Goal: Communication & Community: Answer question/provide support

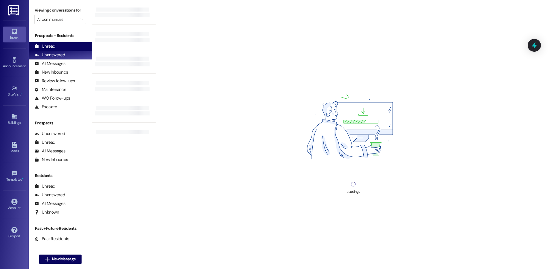
click at [63, 45] on div "Unread (0)" at bounding box center [60, 46] width 63 height 9
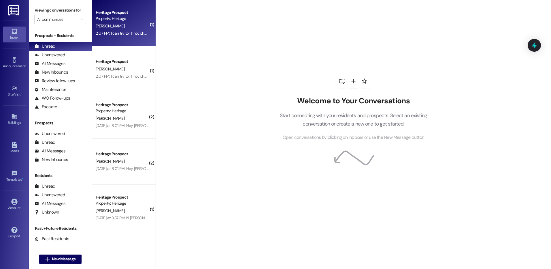
click at [126, 37] on div "2:07 PM: I can try to! If not it'll be done by tomorrow. Thanks! 2:07 PM: I can…" at bounding box center [122, 33] width 55 height 7
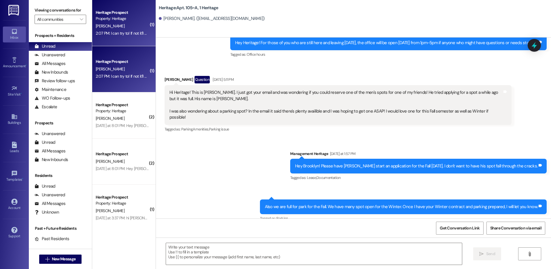
scroll to position [5467, 0]
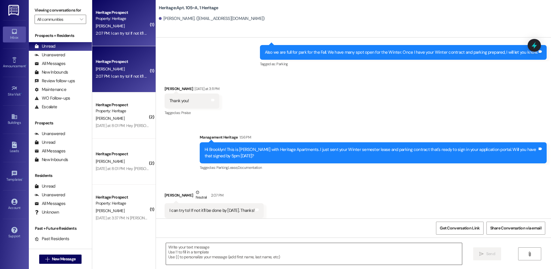
click at [234, 257] on textarea at bounding box center [314, 254] width 296 height 22
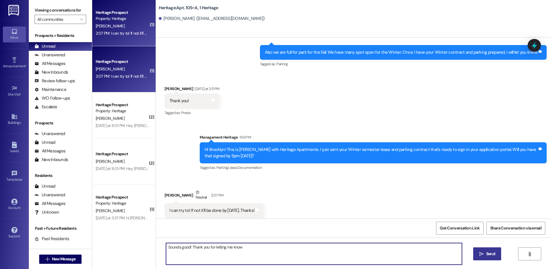
type textarea "Sounds good! Thank you for letting me know"
click at [483, 249] on button " Send" at bounding box center [488, 253] width 28 height 13
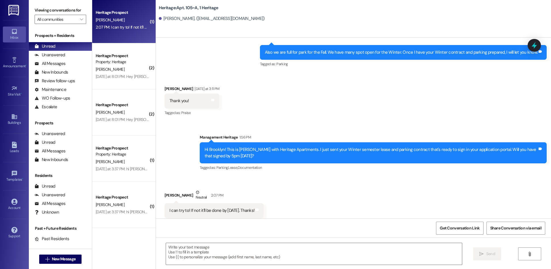
scroll to position [0, 0]
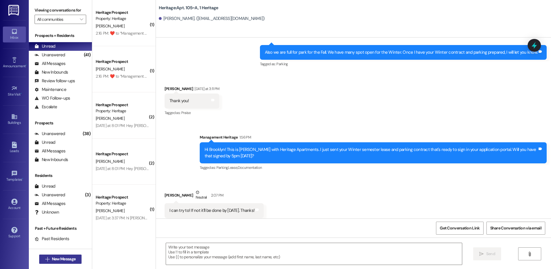
click at [72, 260] on span "New Message" at bounding box center [64, 259] width 24 height 6
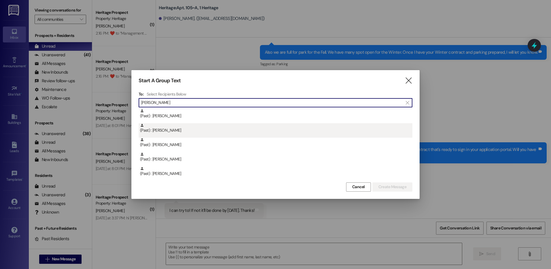
type input "melissa"
click at [191, 126] on div "(Past) : Melissa MacKay" at bounding box center [276, 128] width 273 height 10
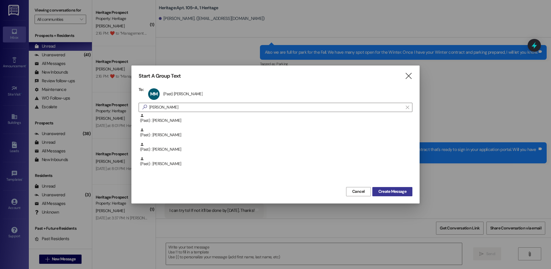
click at [385, 187] on button "Create Message" at bounding box center [393, 191] width 40 height 9
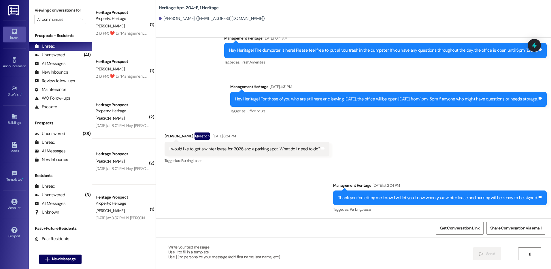
scroll to position [4797, 0]
click at [229, 261] on textarea at bounding box center [314, 254] width 296 height 22
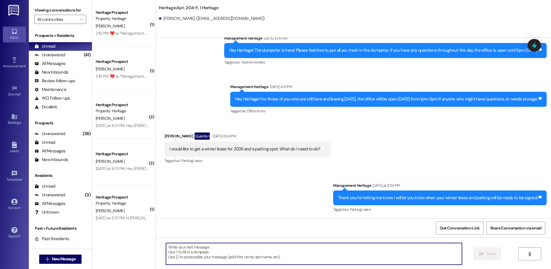
paste textarea "Hi Brooklyn! This is Paige with Heritage Apartments. I just sent your Winter se…"
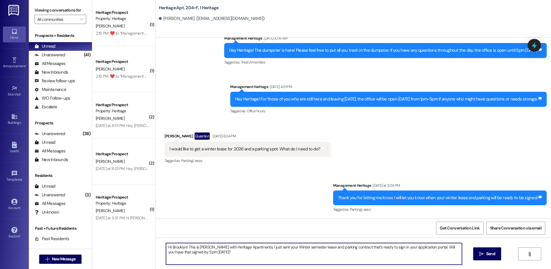
click at [173, 248] on textarea "Hi Brooklyn! This is Paige with Heritage Apartments. I just sent your Winter se…" at bounding box center [314, 254] width 296 height 22
click at [322, 255] on textarea "Hi Melissa! This is Paige with Heritage Apartments. I just sent your Winter sem…" at bounding box center [314, 254] width 296 height 22
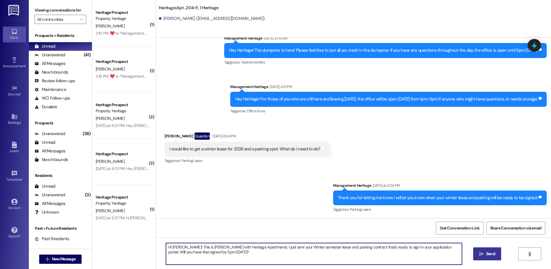
type textarea "Hi Melissa! This is Paige with Heritage Apartments. I just sent your Winter sem…"
click at [476, 258] on button " Send" at bounding box center [488, 253] width 28 height 13
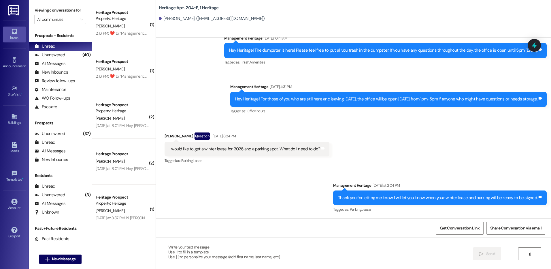
click at [223, 205] on div "Sent via SMS Management Heritage Yesterday at 2:04 PM Thank you for letting me …" at bounding box center [353, 216] width 395 height 95
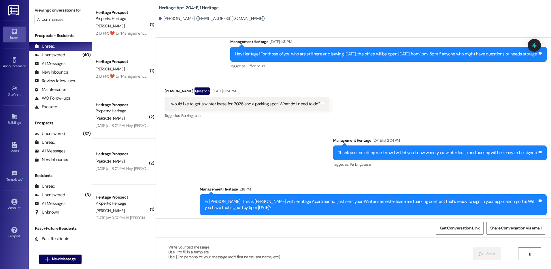
scroll to position [4843, 0]
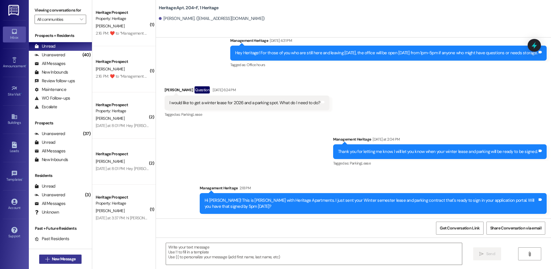
click at [60, 256] on button " New Message" at bounding box center [60, 258] width 43 height 9
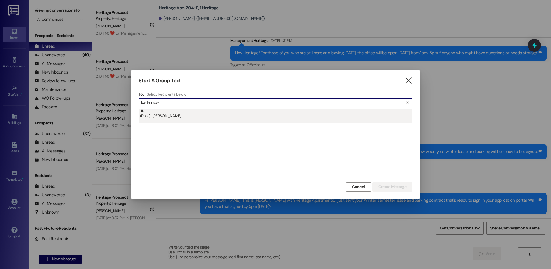
type input "kaden row"
drag, startPoint x: 268, startPoint y: 112, endPoint x: 335, endPoint y: 142, distance: 73.5
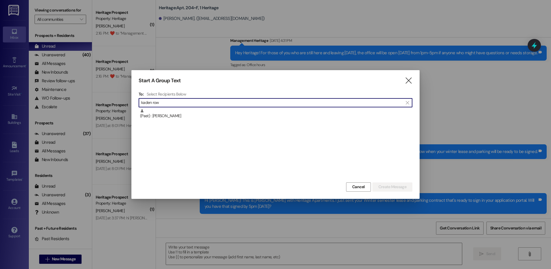
click at [268, 112] on div "(Past) : Kaden Rowley" at bounding box center [276, 114] width 273 height 10
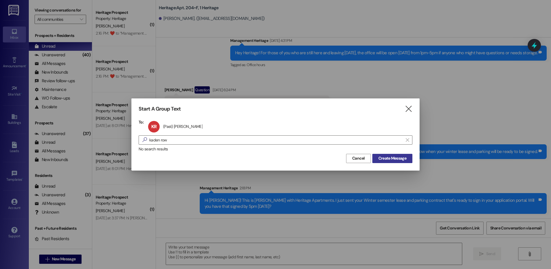
click at [387, 162] on button "Create Message" at bounding box center [393, 158] width 40 height 9
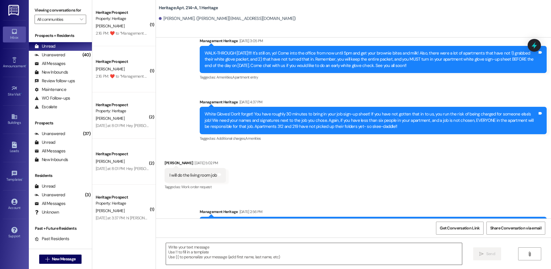
click at [196, 253] on textarea at bounding box center [314, 254] width 296 height 22
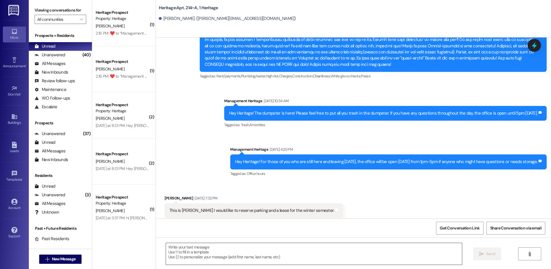
paste textarea "Hi Melissa! This is Paige with Heritage Apartments. I just sent your Winter sem…"
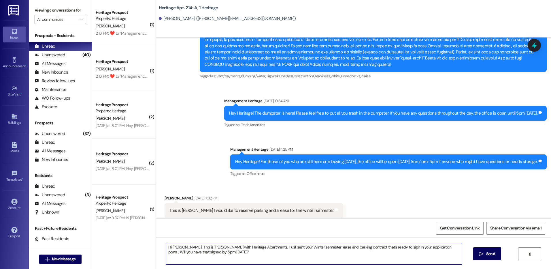
click at [171, 247] on textarea "Hi Melissa! This is Paige with Heritage Apartments. I just sent your Winter sem…" at bounding box center [314, 254] width 296 height 22
click at [171, 247] on textarea "Hi Kaden! This is Paige with Heritage Apartments. I just sent your Winter semes…" at bounding box center [314, 254] width 296 height 22
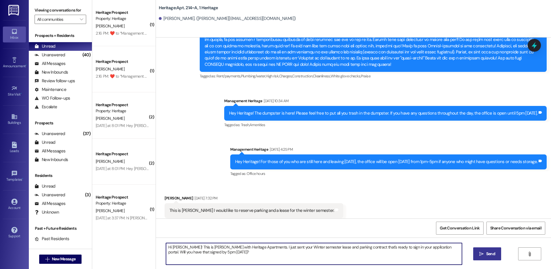
type textarea "Hi Kaden! This is Paige with Heritage Apartments. I just sent your Winter semes…"
click at [480, 251] on icon "" at bounding box center [482, 253] width 4 height 5
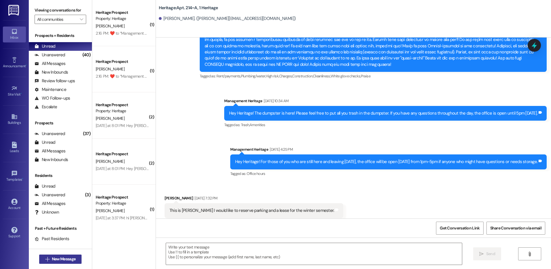
click at [59, 263] on button " New Message" at bounding box center [60, 258] width 43 height 9
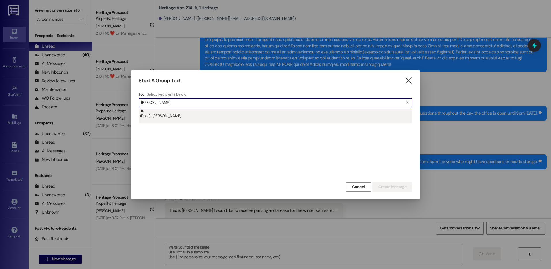
type input "tiffany pr"
click at [204, 115] on div "(Past) : Tiffany Prince" at bounding box center [276, 114] width 273 height 10
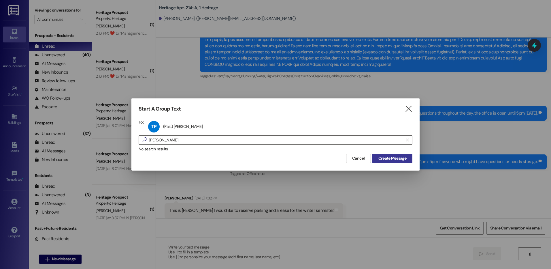
click at [400, 159] on span "Create Message" at bounding box center [393, 158] width 28 height 6
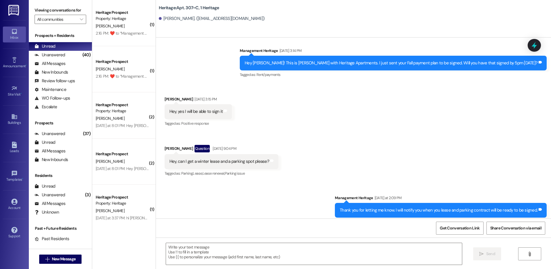
scroll to position [4803, 0]
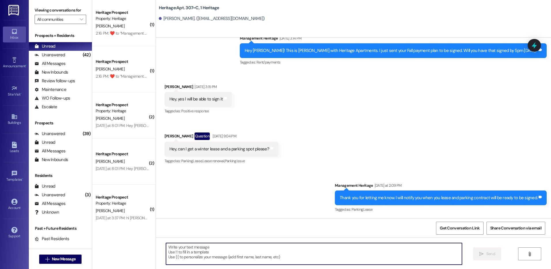
click at [204, 245] on textarea at bounding box center [314, 254] width 296 height 22
paste textarea "Hi Kaden! This is Paige with Heritage Apartments. I just sent your Winter semes…"
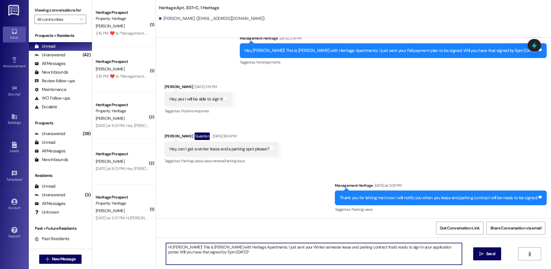
click at [177, 248] on textarea "Hi Kaden! This is Paige with Heritage Apartments. I just sent your Winter semes…" at bounding box center [314, 254] width 296 height 22
click at [194, 257] on textarea "Hi Tiffany! This is Paige with Heritage Apartments. I just sent your Winter sem…" at bounding box center [314, 254] width 296 height 22
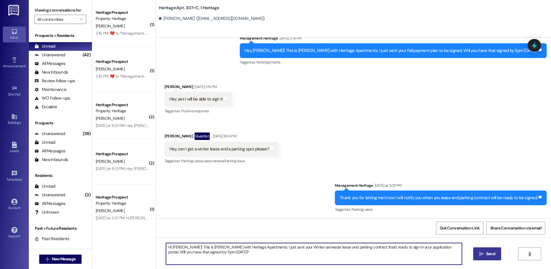
type textarea "Hi Tiffany! This is Paige with Heritage Apartments. I just sent your Winter sem…"
click at [475, 251] on button " Send" at bounding box center [488, 253] width 28 height 13
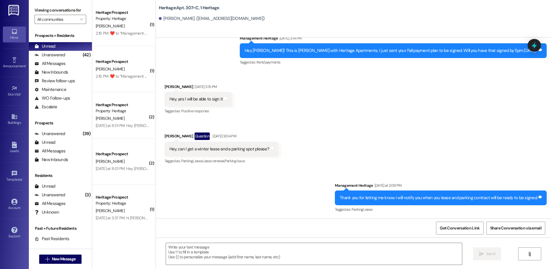
scroll to position [4849, 0]
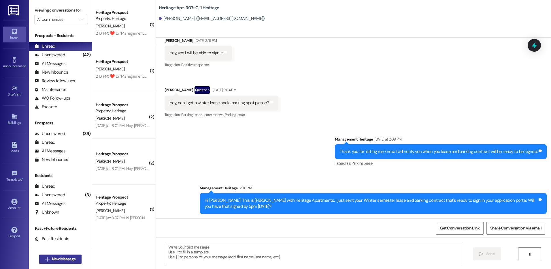
click at [62, 261] on span "New Message" at bounding box center [64, 259] width 24 height 6
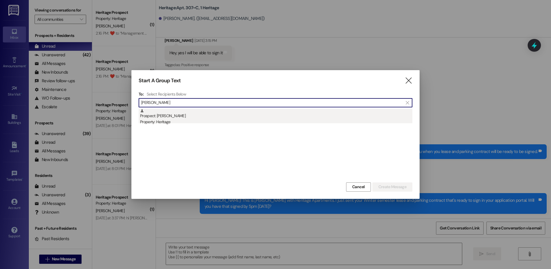
type input "hayden shi"
click at [169, 118] on div "Prospect: Hayden Shill Property: Heritage" at bounding box center [276, 117] width 273 height 16
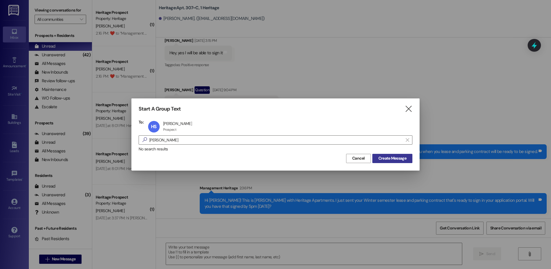
click at [385, 160] on span "Create Message" at bounding box center [393, 158] width 28 height 6
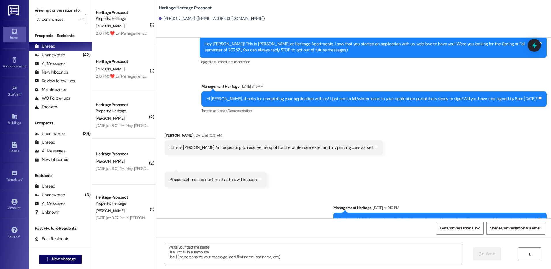
scroll to position [48, 0]
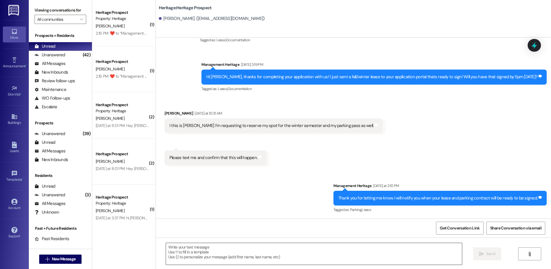
click at [171, 245] on textarea at bounding box center [314, 254] width 296 height 22
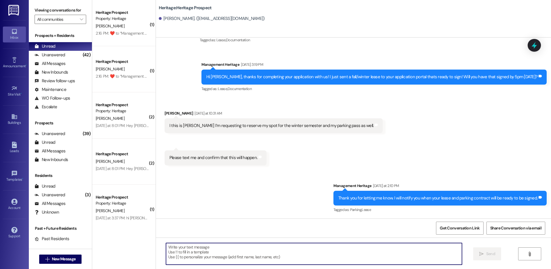
paste textarea "Hi Tiffany! This is Paige with Heritage Apartments. I just sent your Winter sem…"
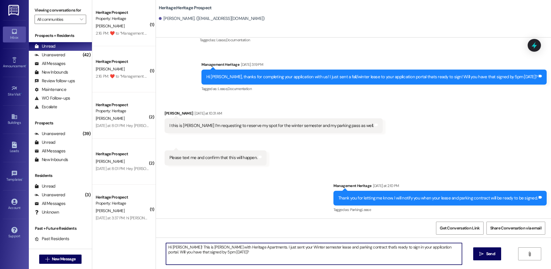
click at [176, 247] on textarea "Hi Tiffany! This is Paige with Heritage Apartments. I just sent your Winter sem…" at bounding box center [314, 254] width 296 height 22
click at [176, 247] on textarea "Hi Hayden! This is Paige with Heritage Apartments. I just sent your Winter seme…" at bounding box center [314, 254] width 296 height 22
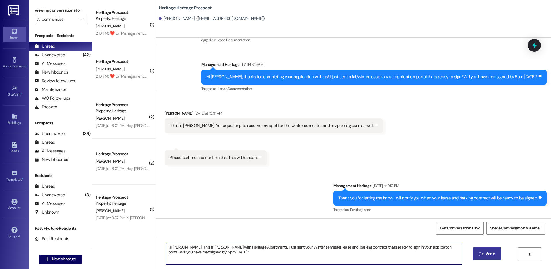
type textarea "Hi Hayden! This is Paige with Heritage Apartments. I just sent your Winter seme…"
click at [495, 249] on button " Send" at bounding box center [488, 253] width 28 height 13
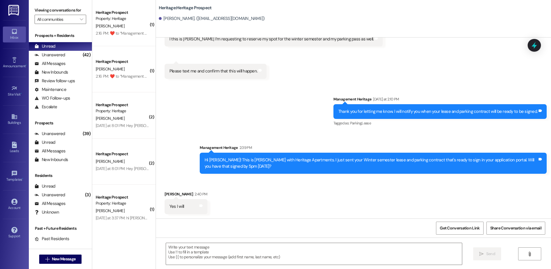
scroll to position [135, 0]
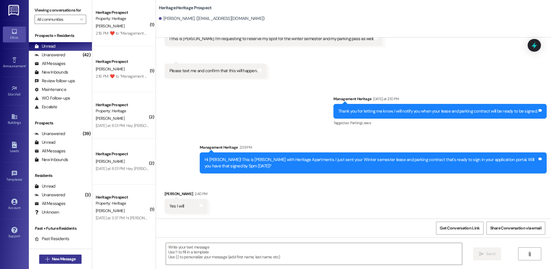
click at [65, 261] on span "New Message" at bounding box center [64, 259] width 24 height 6
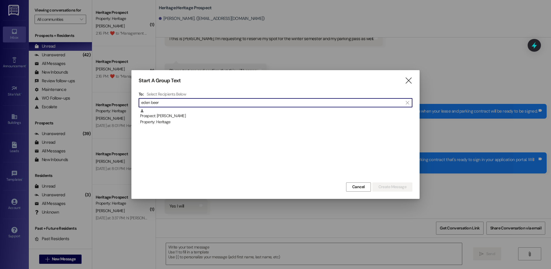
type input "eden beer"
click at [170, 129] on div "Prospect: Eden Beerman Property: Heritage" at bounding box center [276, 145] width 274 height 72
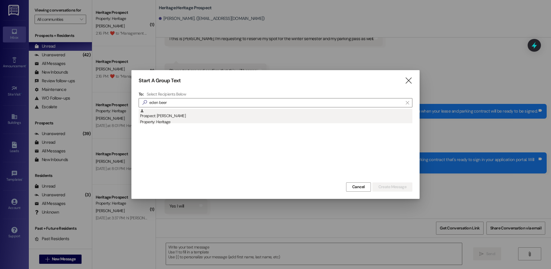
click at [171, 123] on div "Property: Heritage" at bounding box center [276, 122] width 273 height 6
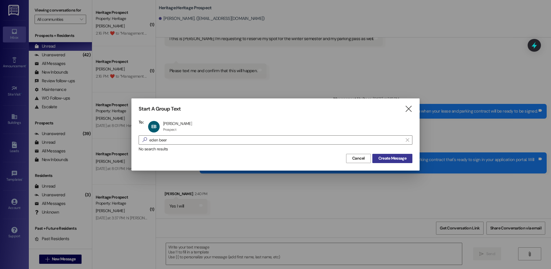
click at [396, 157] on span "Create Message" at bounding box center [393, 158] width 28 height 6
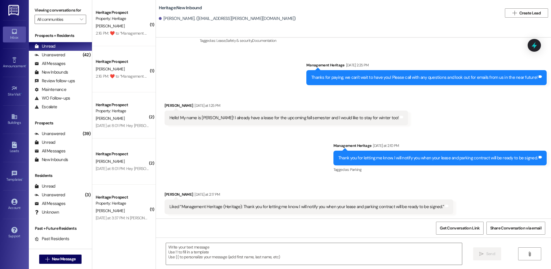
scroll to position [103, 0]
click at [45, 256] on button " New Message" at bounding box center [60, 258] width 43 height 9
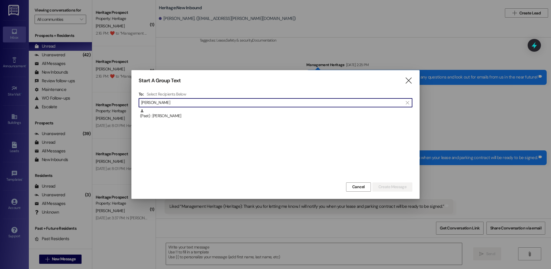
type input "james foar"
click at [231, 126] on div "(Past) : James Foard" at bounding box center [276, 145] width 274 height 72
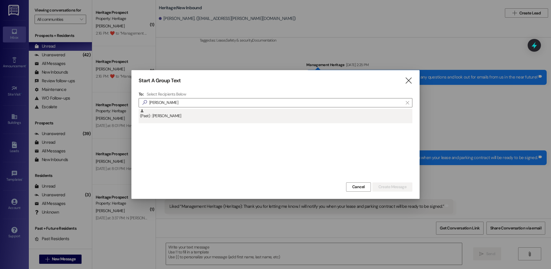
click at [232, 118] on div "(Past) : James Foard" at bounding box center [276, 114] width 273 height 10
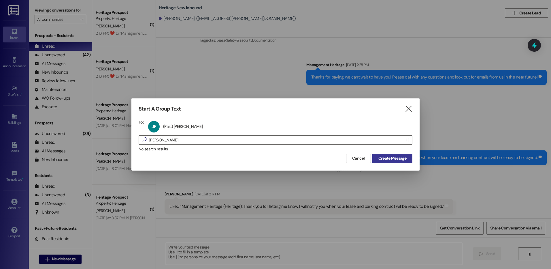
click at [380, 161] on span "Create Message" at bounding box center [393, 158] width 28 height 6
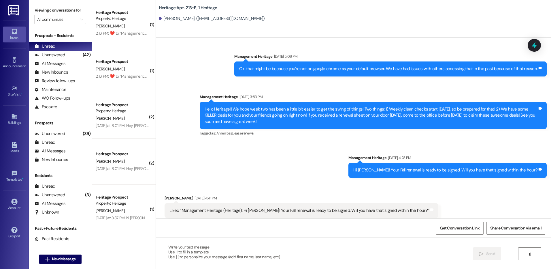
scroll to position [7694, 0]
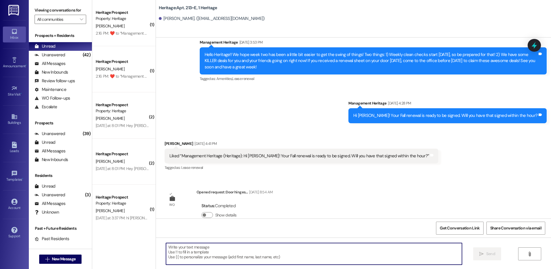
click at [180, 258] on textarea at bounding box center [314, 254] width 296 height 22
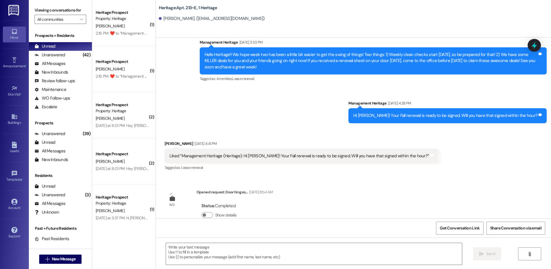
click at [174, 265] on div " Send " at bounding box center [353, 258] width 395 height 43
click at [173, 258] on textarea at bounding box center [314, 254] width 296 height 22
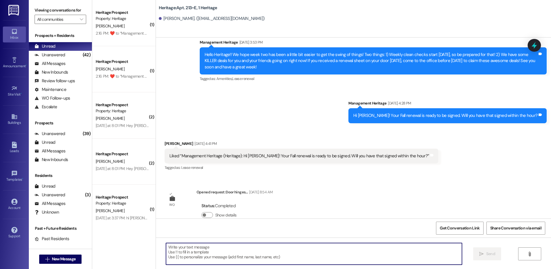
paste textarea "Hi Hayden! This is Paige with Heritage Apartments. I just sent your Winter seme…"
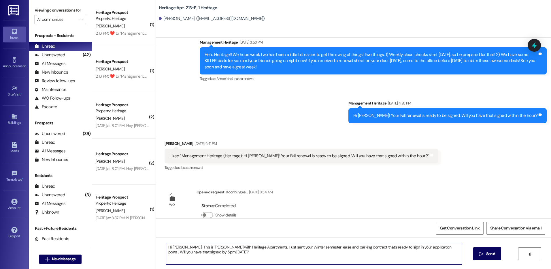
click at [168, 247] on textarea "Hi Hayden! This is Paige with Heritage Apartments. I just sent your Winter seme…" at bounding box center [314, 254] width 296 height 22
click at [168, 247] on textarea "Hi James! This is Paige with Heritage Apartments. I just sent your Winter semes…" at bounding box center [314, 254] width 296 height 22
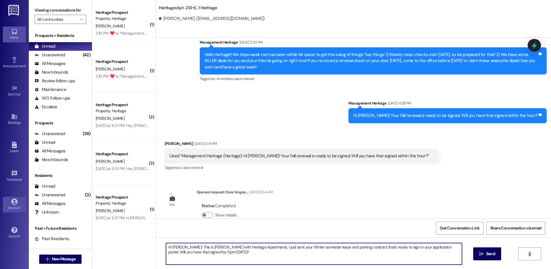
type textarea "Hi James! This is Paige with Heritage Apartments. I just sent your Winter semes…"
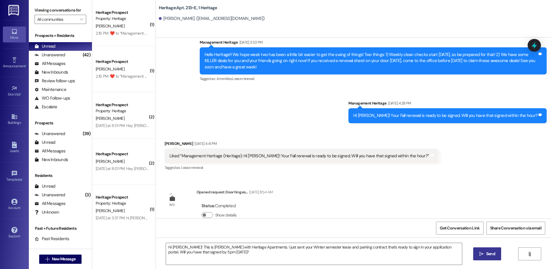
click at [480, 252] on icon "" at bounding box center [482, 253] width 4 height 5
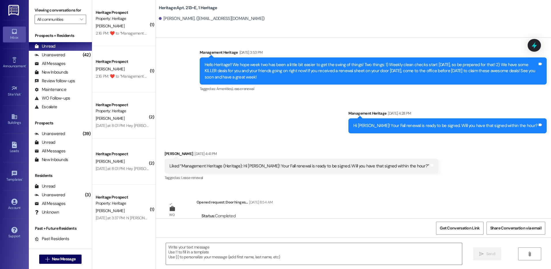
scroll to position [7741, 0]
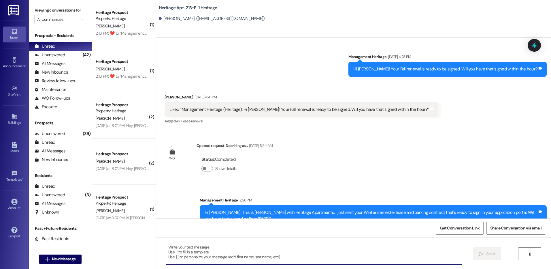
click at [194, 253] on textarea at bounding box center [314, 254] width 296 height 22
paste textarea "Hi James! This is Paige with Heritage Apartments. I just sent your Winter semes…"
type textarea "Hi James! This is Paige with Heritage Apartments. I just sent your Winter semes…"
click at [54, 256] on span "New Message" at bounding box center [64, 259] width 24 height 6
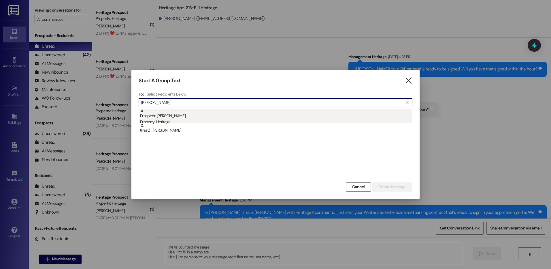
type input "brent leas"
click at [205, 117] on div "Prospect: Brent Lease Property: Heritage" at bounding box center [276, 117] width 273 height 16
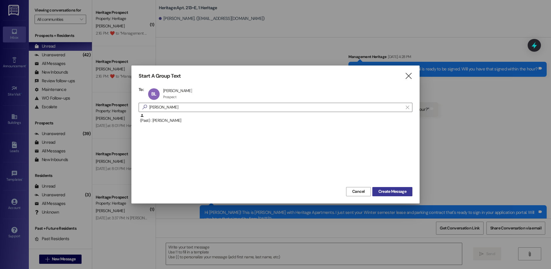
click at [398, 189] on span "Create Message" at bounding box center [393, 191] width 28 height 6
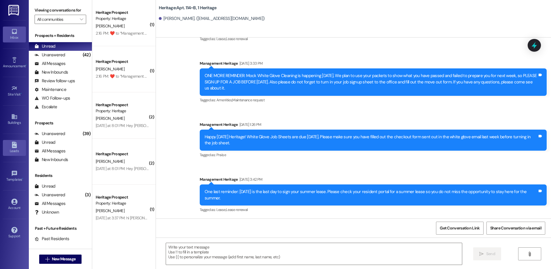
scroll to position [1809, 0]
click at [199, 260] on textarea at bounding box center [314, 254] width 296 height 22
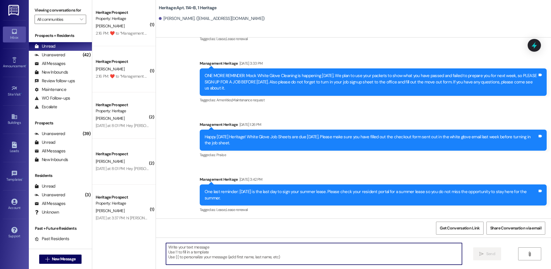
paste textarea "Hi James! This is Paige with Heritage Apartments. I just sent your Winter semes…"
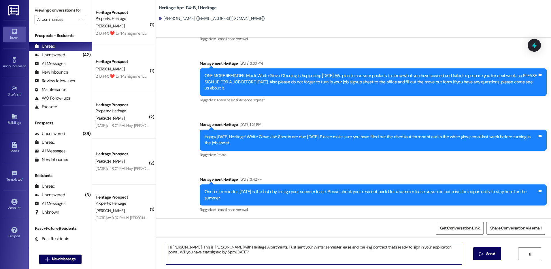
click at [179, 248] on textarea "Hi James! This is Paige with Heritage Apartments. I just sent your Winter semes…" at bounding box center [314, 254] width 296 height 22
click at [177, 246] on textarea "Hi James! This is Paige with Heritage Apartments. I just sent your Winter semes…" at bounding box center [314, 254] width 296 height 22
drag, startPoint x: 309, startPoint y: 245, endPoint x: 343, endPoint y: 248, distance: 34.7
click at [343, 248] on textarea "Hi Brent! This is Paige with Heritage Apartments. I just sent your Winter semes…" at bounding box center [314, 254] width 296 height 22
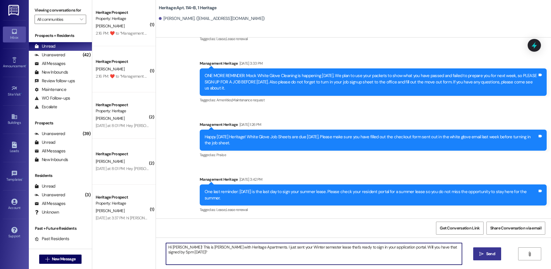
type textarea "Hi Brent! This is Paige with Heritage Apartments. I just sent your Winter semes…"
click at [489, 256] on span "Send" at bounding box center [491, 254] width 9 height 6
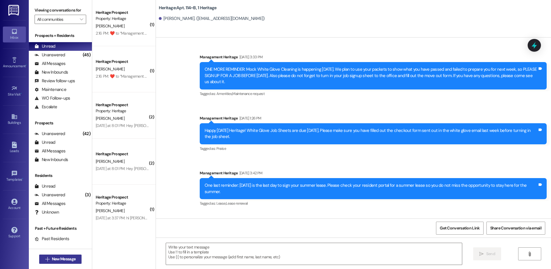
click at [63, 257] on span "New Message" at bounding box center [64, 259] width 24 height 6
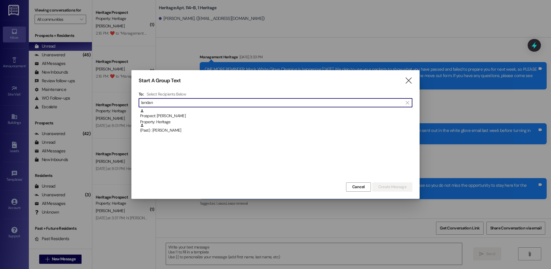
type input "landan"
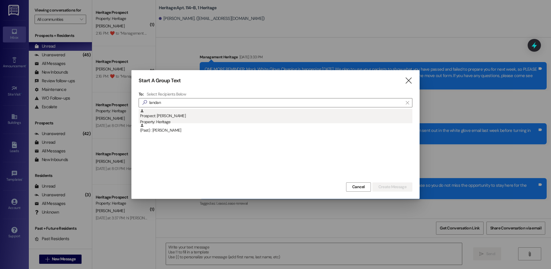
click at [200, 121] on div "Property: Heritage" at bounding box center [276, 122] width 273 height 6
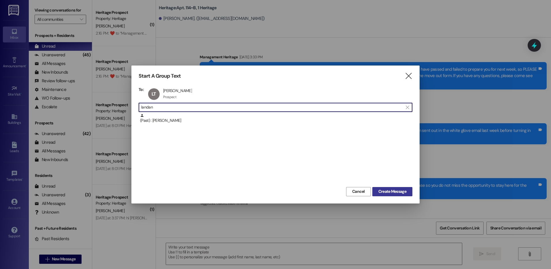
click at [392, 190] on span "Create Message" at bounding box center [393, 191] width 28 height 6
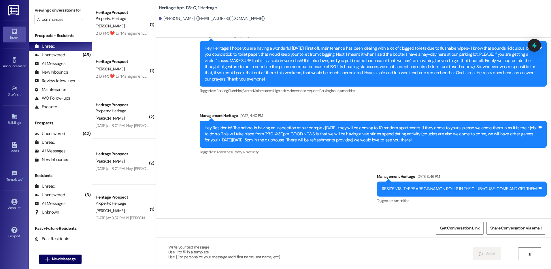
click at [223, 252] on textarea at bounding box center [314, 254] width 296 height 22
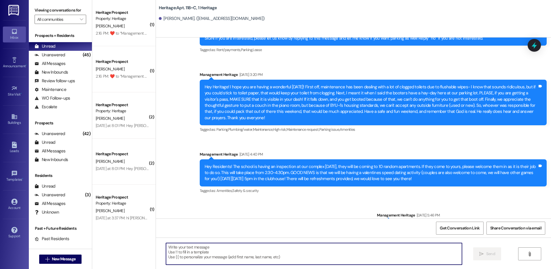
scroll to position [312, 0]
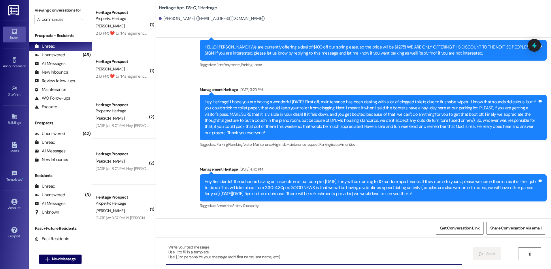
paste textarea "Hi James! This is Paige with Heritage Apartments. I just sent your Winter semes…"
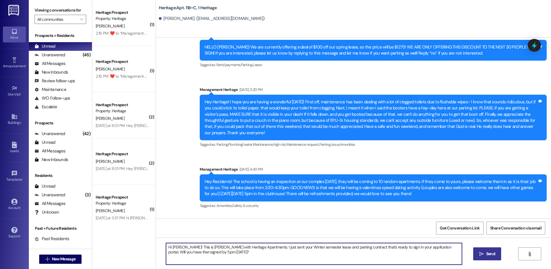
click at [174, 245] on textarea "Hi James! This is Paige with Heritage Apartments. I just sent your Winter semes…" at bounding box center [314, 254] width 296 height 22
drag, startPoint x: 312, startPoint y: 247, endPoint x: 347, endPoint y: 248, distance: 34.9
click at [347, 248] on textarea "Hi Landan! This is Paige with Heritage Apartments. I just sent your Winter seme…" at bounding box center [314, 254] width 296 height 22
type textarea "Hi Landan! This is Paige with Heritage Apartments. I just sent your Winter seme…"
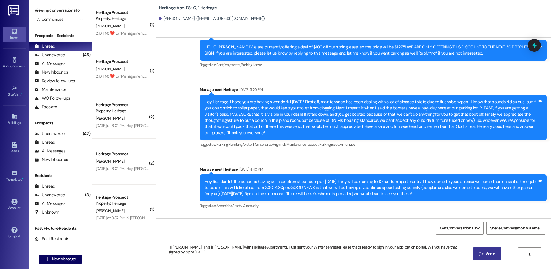
click at [494, 255] on span "Send" at bounding box center [491, 254] width 9 height 6
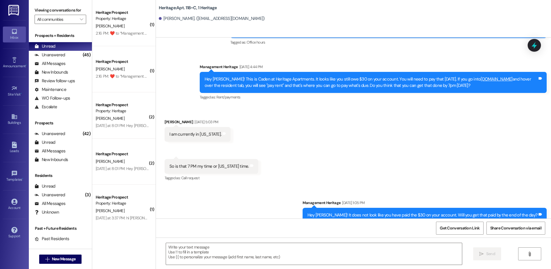
scroll to position [2479, 0]
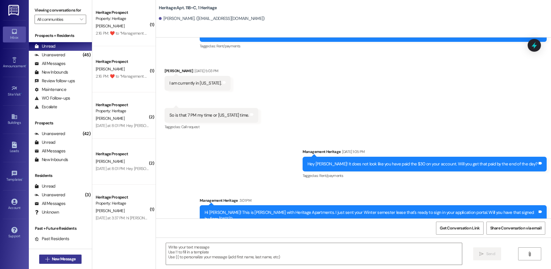
click at [57, 258] on span "New Message" at bounding box center [64, 259] width 24 height 6
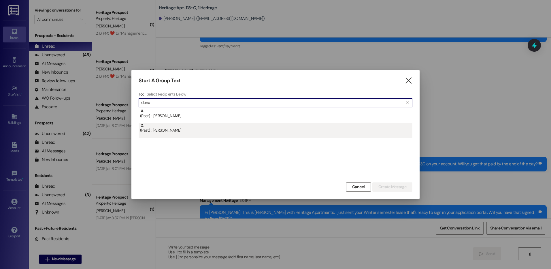
type input "dono"
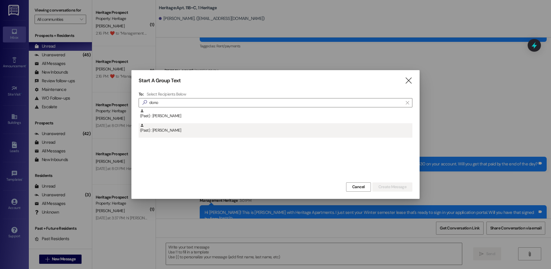
click at [217, 136] on div "(Past) : Donovan Ladle" at bounding box center [276, 130] width 274 height 14
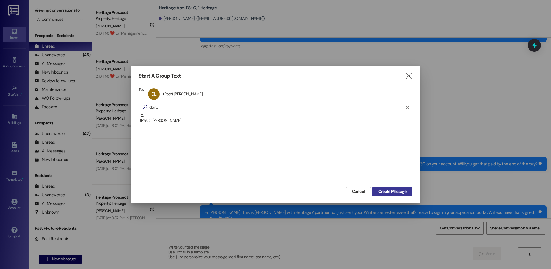
click at [400, 191] on span "Create Message" at bounding box center [393, 191] width 28 height 6
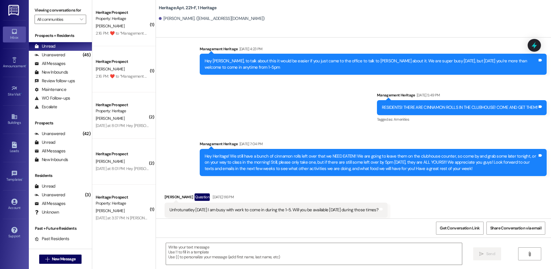
scroll to position [7770, 0]
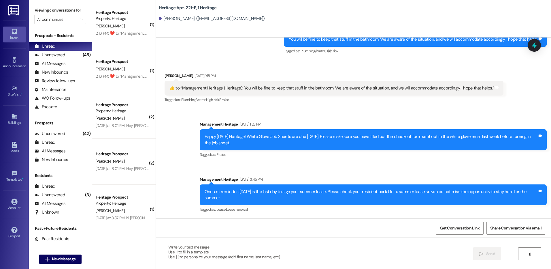
click at [203, 260] on textarea at bounding box center [314, 254] width 296 height 22
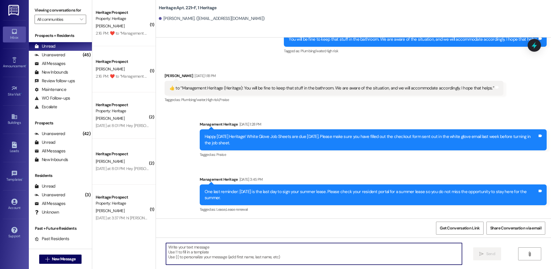
paste textarea "Hi James! This is Paige with Heritage Apartments. I just sent your Winter semes…"
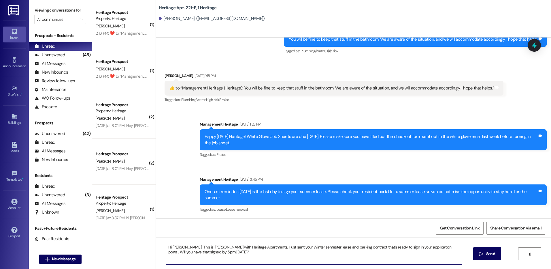
click at [174, 247] on textarea "Hi James! This is Paige with Heritage Apartments. I just sent your Winter semes…" at bounding box center [314, 254] width 296 height 22
click at [441, 252] on textarea "Hi Donovan! This is Paige with Heritage Apartments. I just sent your Winter sem…" at bounding box center [314, 254] width 296 height 22
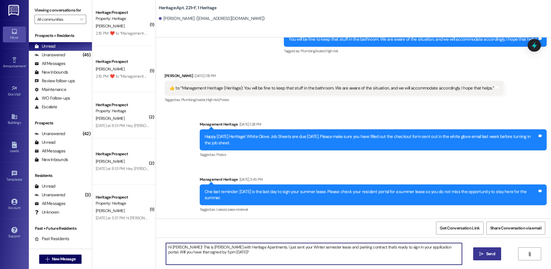
type textarea "Hi Donovan! This is Paige with Heritage Apartments. I just sent your Winter sem…"
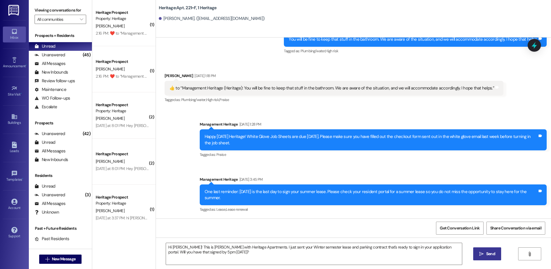
click at [489, 259] on button " Send" at bounding box center [488, 253] width 28 height 13
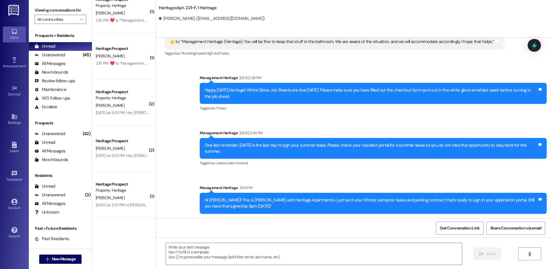
scroll to position [0, 0]
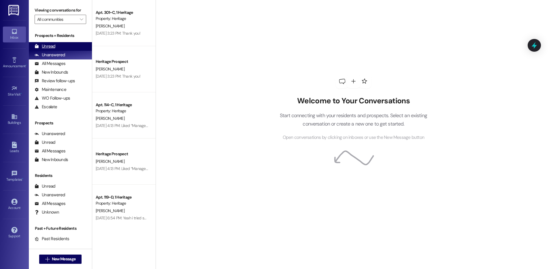
click at [40, 43] on div "Unread (0)" at bounding box center [60, 46] width 63 height 9
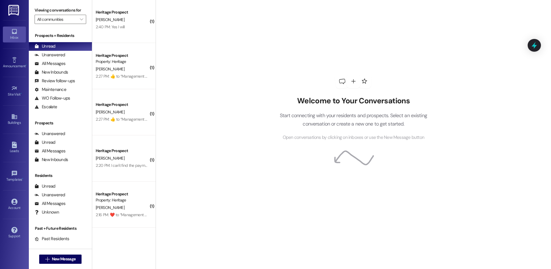
scroll to position [202, 0]
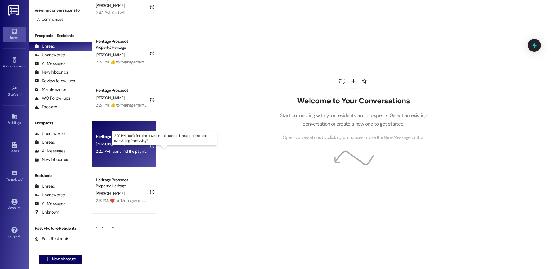
click at [131, 150] on div "2:20 PM: I can't find the payment, all I can do is re apply? Is there something…" at bounding box center [169, 151] width 147 height 5
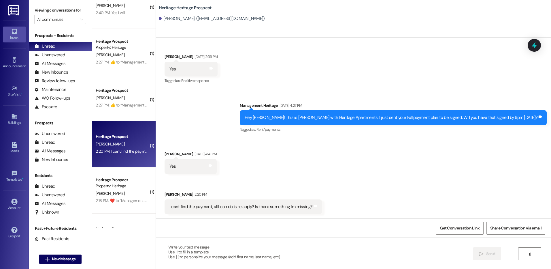
scroll to position [646, 0]
click at [238, 251] on textarea at bounding box center [314, 254] width 296 height 22
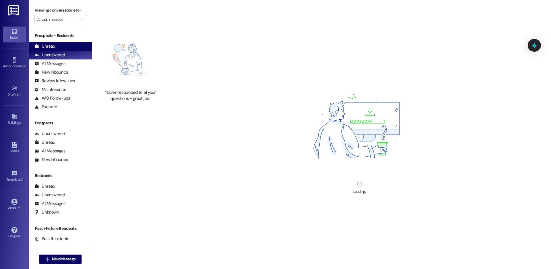
click at [61, 47] on div "Unread (0)" at bounding box center [60, 46] width 63 height 9
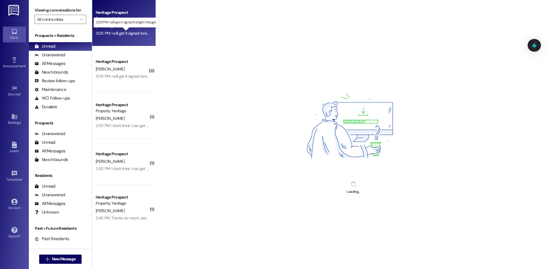
click at [127, 31] on div "3:05 PM: I will get it signed tonight though. 3:05 PM: I will get it signed ton…" at bounding box center [131, 33] width 70 height 5
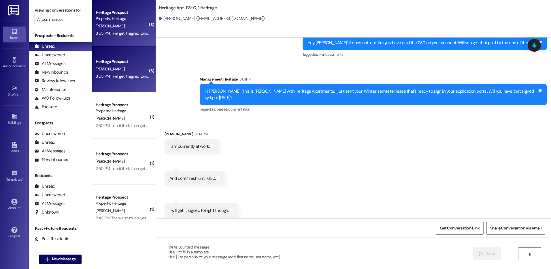
scroll to position [2601, 0]
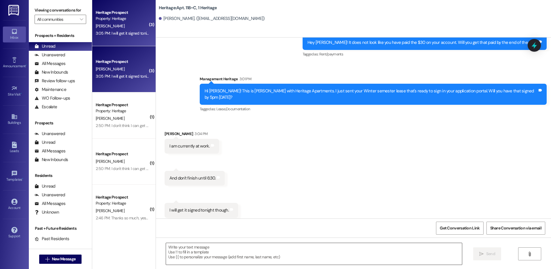
click at [202, 245] on textarea at bounding box center [314, 254] width 296 height 22
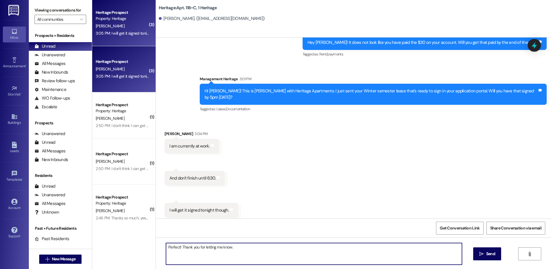
type textarea "Perfect! Thank you for letting me know."
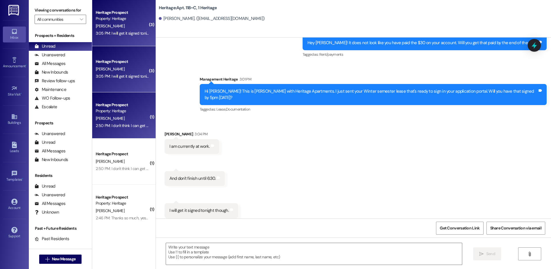
click at [114, 119] on div "K. Rowley" at bounding box center [122, 118] width 55 height 7
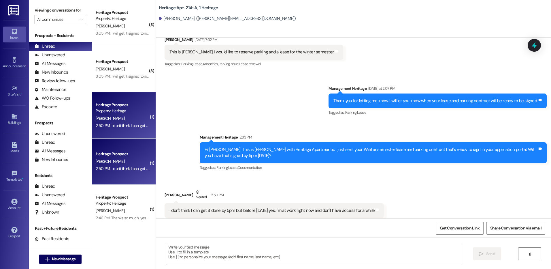
scroll to position [6648, 0]
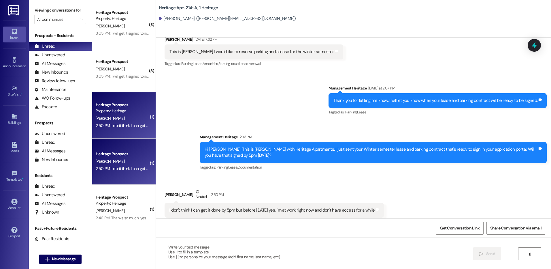
click at [229, 254] on textarea at bounding box center [314, 254] width 296 height 22
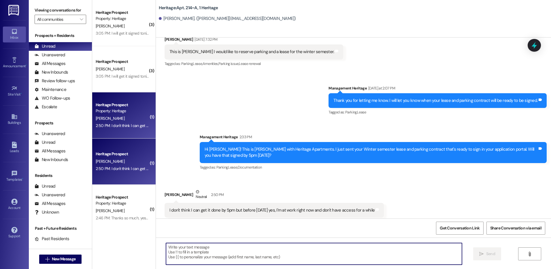
click at [227, 254] on textarea at bounding box center [314, 254] width 296 height 22
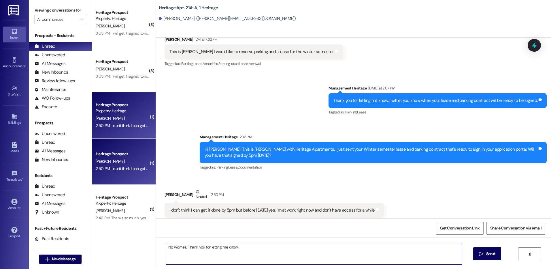
type textarea "No worries. Thank you for letting me know."
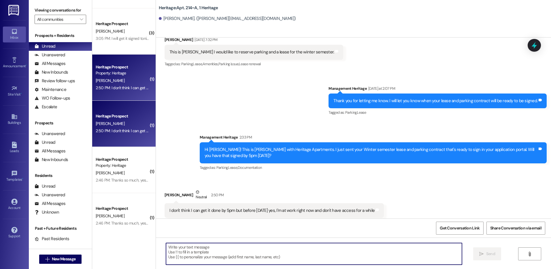
scroll to position [87, 0]
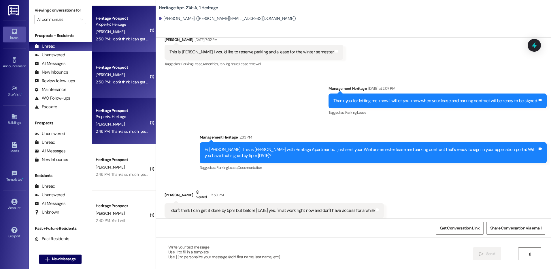
click at [124, 136] on div "Heritage Prospect Property: Heritage T. Prince 2:46 PM: Thanks so much, yes I c…" at bounding box center [123, 121] width 63 height 46
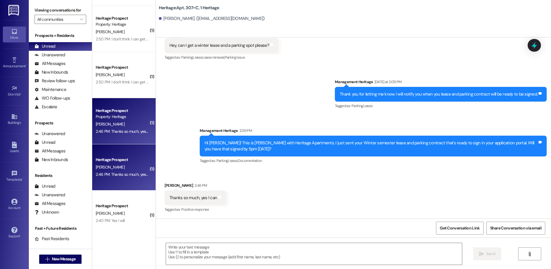
scroll to position [231, 0]
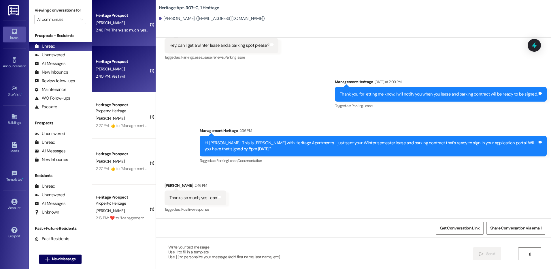
click at [118, 80] on div "2:40 PM: Yes I will 2:40 PM: Yes I will" at bounding box center [122, 76] width 55 height 7
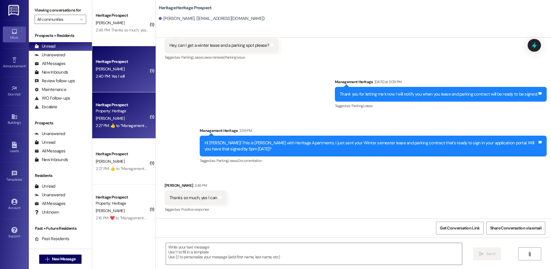
scroll to position [144, 0]
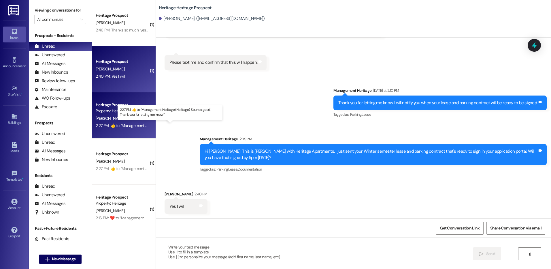
click at [125, 123] on div "2:27 PM:  ​👍​ to “ Management Heritage (Heritage): Sounds good! Thank you for l…" at bounding box center [175, 125] width 159 height 5
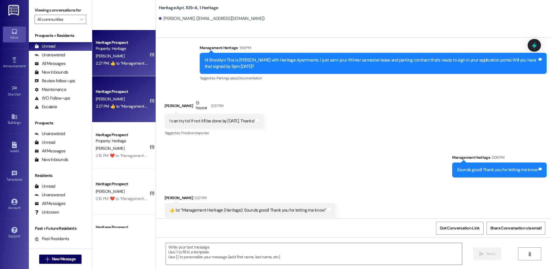
scroll to position [375, 0]
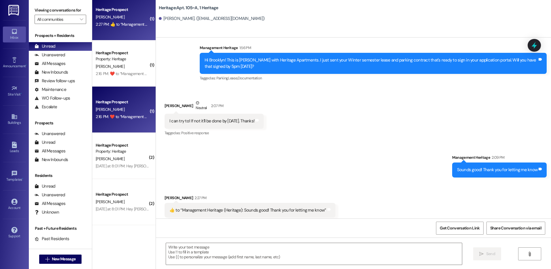
click at [121, 108] on div "[PERSON_NAME]" at bounding box center [122, 109] width 55 height 7
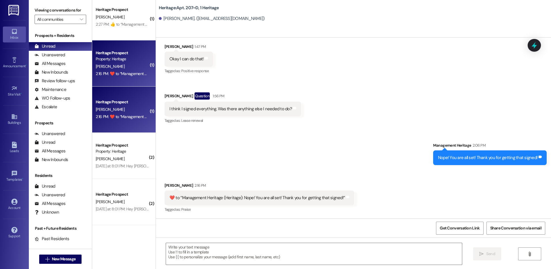
scroll to position [2129, 0]
click at [66, 258] on span "New Message" at bounding box center [64, 259] width 24 height 6
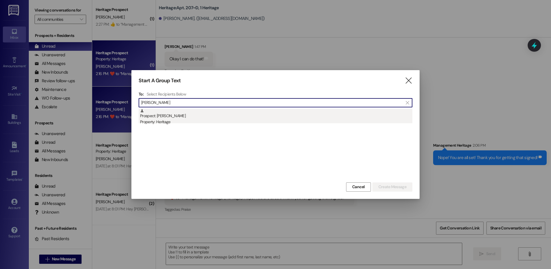
type input "lily thom"
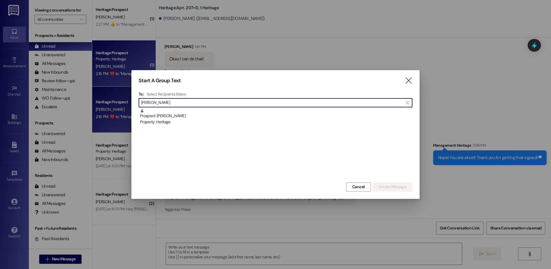
click at [276, 123] on div "Property: Heritage" at bounding box center [276, 122] width 273 height 6
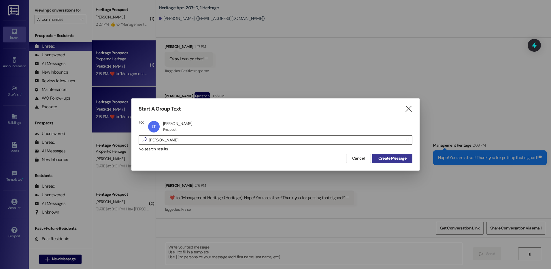
click at [405, 158] on span "Create Message" at bounding box center [393, 158] width 28 height 6
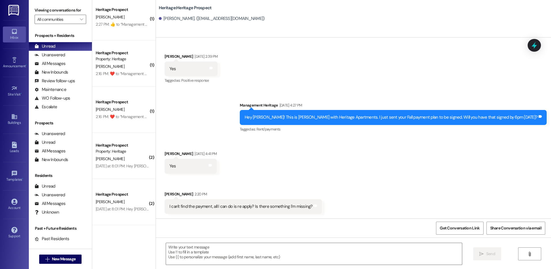
scroll to position [646, 0]
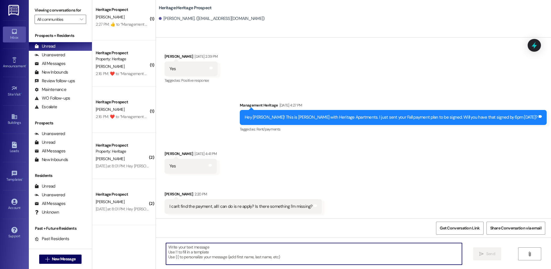
click at [187, 256] on textarea at bounding box center [314, 254] width 296 height 22
click at [196, 257] on textarea at bounding box center [314, 254] width 296 height 22
type textarea "A"
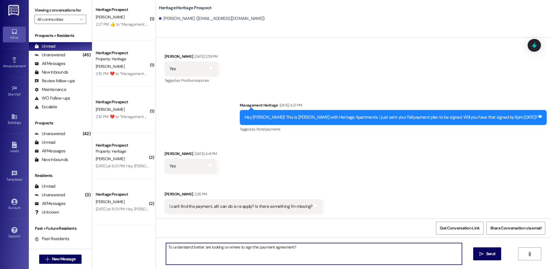
type textarea "To understand better: are looking on where to sign the payment agreement?"
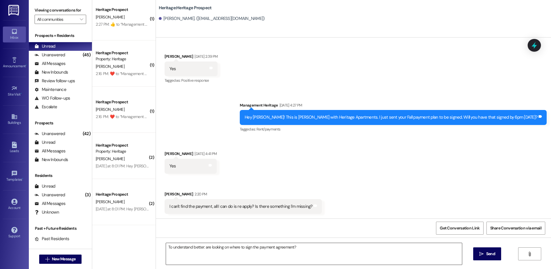
click at [315, 246] on textarea "To understand better: are looking on where to sign the payment agreement?" at bounding box center [314, 254] width 296 height 22
click at [478, 252] on span " Send" at bounding box center [487, 254] width 18 height 6
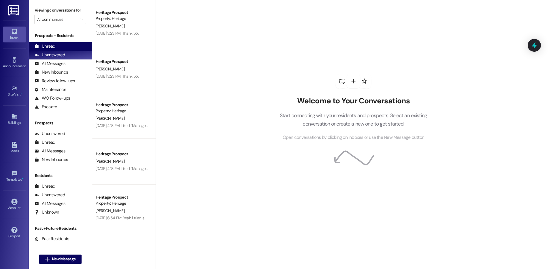
click at [50, 46] on div "Unread" at bounding box center [45, 46] width 21 height 6
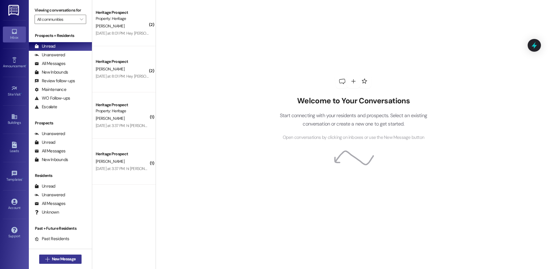
click at [54, 260] on span "New Message" at bounding box center [64, 259] width 24 height 6
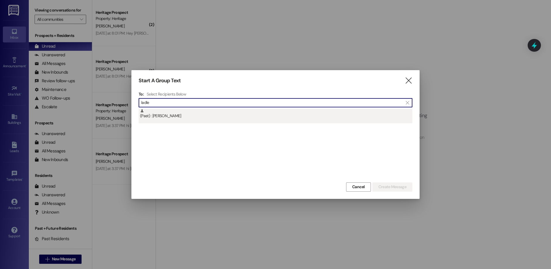
type input "ladle"
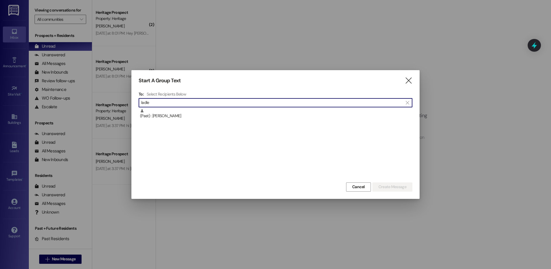
drag, startPoint x: 204, startPoint y: 119, endPoint x: 390, endPoint y: 167, distance: 192.3
click at [205, 119] on div "(Past) : Donovan Ladle" at bounding box center [276, 116] width 274 height 14
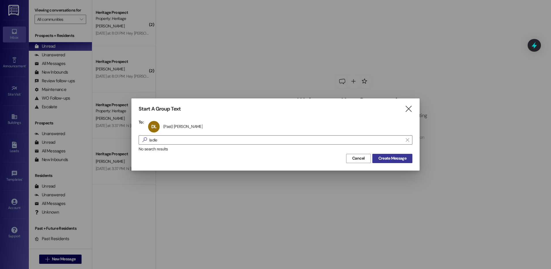
click at [408, 159] on button "Create Message" at bounding box center [393, 158] width 40 height 9
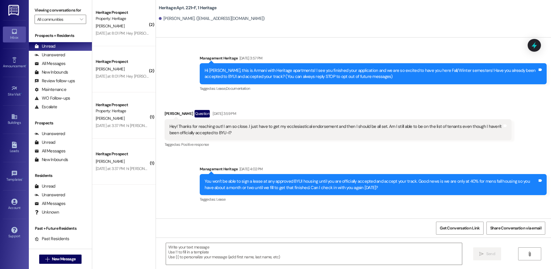
scroll to position [7825, 0]
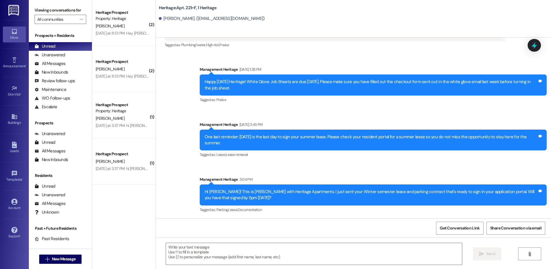
click at [234, 194] on div "Hi Donovan! This is Paige with Heritage Apartments. I just sent your Winter sem…" at bounding box center [371, 195] width 333 height 12
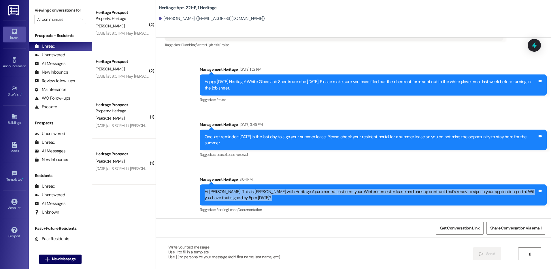
click at [234, 194] on div "Hi Donovan! This is Paige with Heritage Apartments. I just sent your Winter sem…" at bounding box center [371, 195] width 333 height 12
copy div "Hi Donovan! This is Paige with Heritage Apartments. I just sent your Winter sem…"
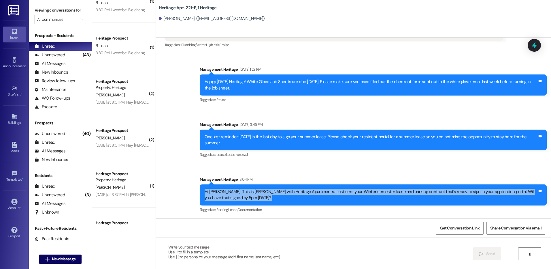
scroll to position [0, 0]
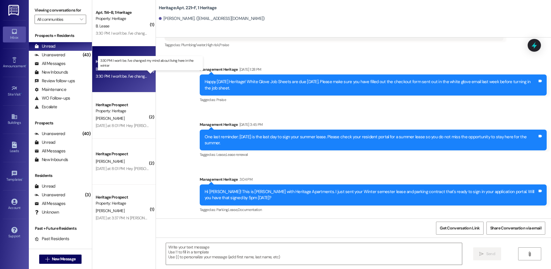
click at [117, 74] on div "3:30 PM: I won't be. I've changed my mind about living here in the winter 3:30 …" at bounding box center [155, 76] width 119 height 5
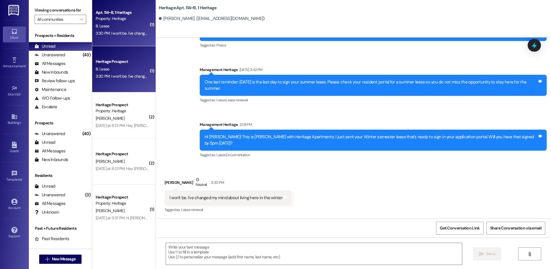
scroll to position [1912, 0]
click at [212, 259] on textarea at bounding box center [314, 254] width 296 height 22
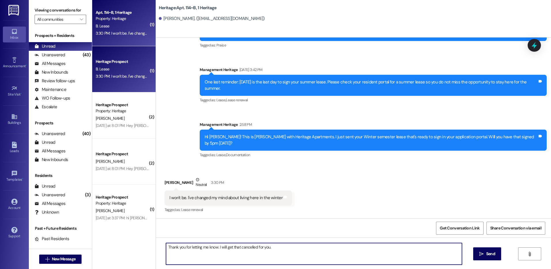
type textarea "Thank you for letting me know. I will get that cancelled for you."
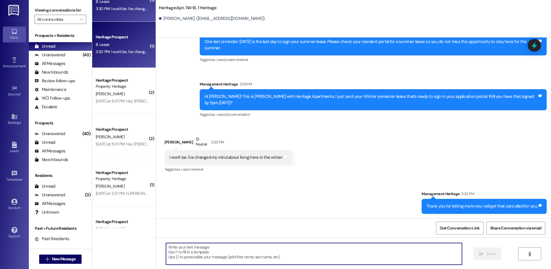
scroll to position [49, 0]
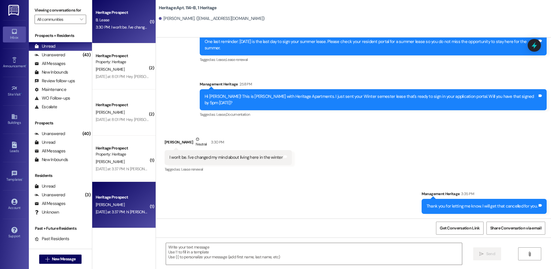
click at [115, 203] on div "O. Huffaker" at bounding box center [122, 204] width 55 height 7
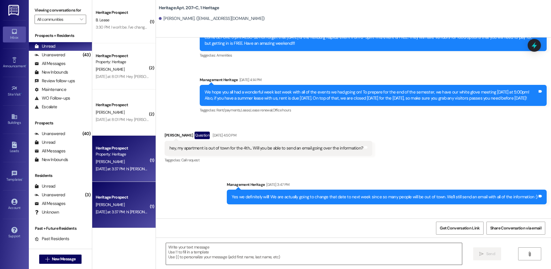
click at [186, 249] on textarea at bounding box center [314, 254] width 296 height 22
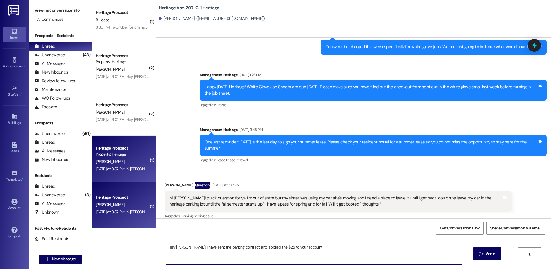
click at [305, 249] on textarea "Hey Olivia! I have sent the parking contract and applied the $25 to your account" at bounding box center [314, 254] width 296 height 22
type textarea "Hey Olivia! I have sent the parking contract and applied the $25 to your accoun…"
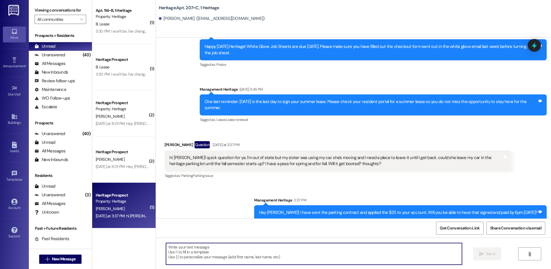
scroll to position [0, 0]
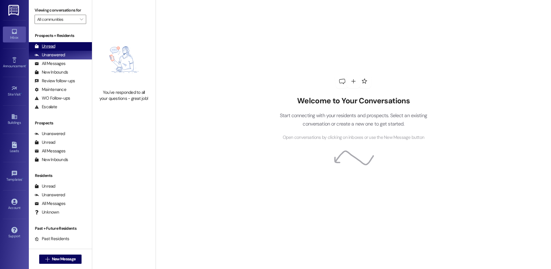
click at [51, 47] on div "Unread" at bounding box center [45, 46] width 21 height 6
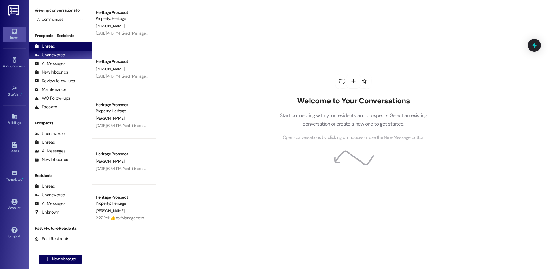
click at [76, 45] on div "Unread (0)" at bounding box center [60, 46] width 63 height 9
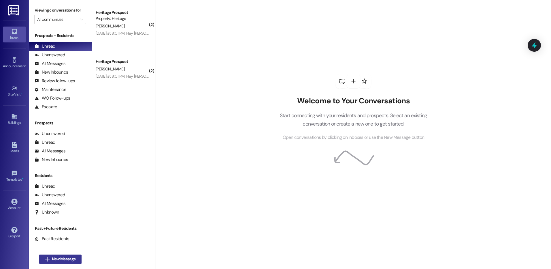
click at [52, 256] on span "New Message" at bounding box center [64, 259] width 24 height 6
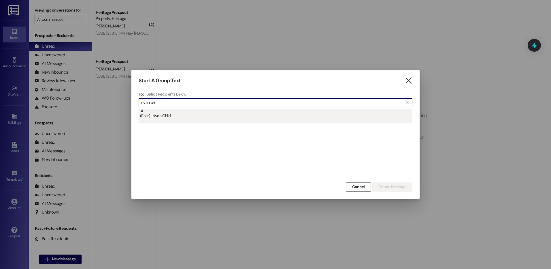
type input "nyah ch"
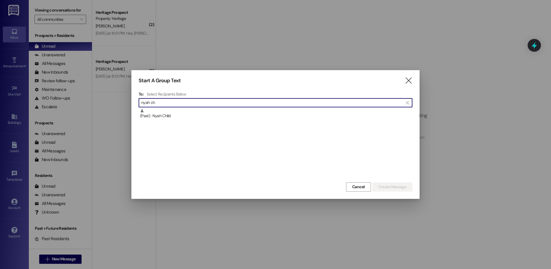
drag, startPoint x: 201, startPoint y: 117, endPoint x: 317, endPoint y: 145, distance: 119.3
click at [201, 118] on div "(Past) : Nyah Child" at bounding box center [276, 114] width 273 height 10
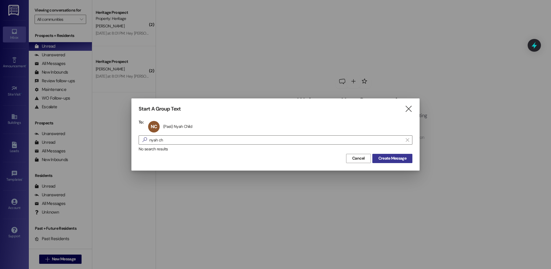
click at [380, 155] on span "Create Message" at bounding box center [393, 158] width 28 height 6
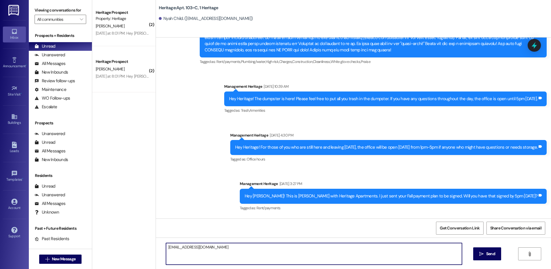
scroll to position [7906, 0]
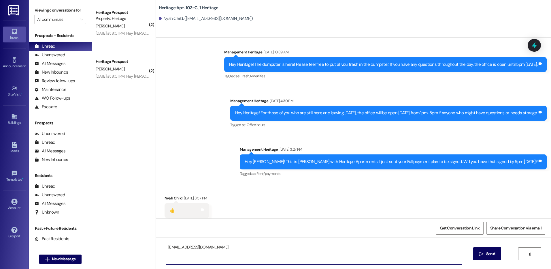
click at [189, 247] on textarea "[EMAIL_ADDRESS][DOMAIN_NAME]" at bounding box center [314, 254] width 296 height 22
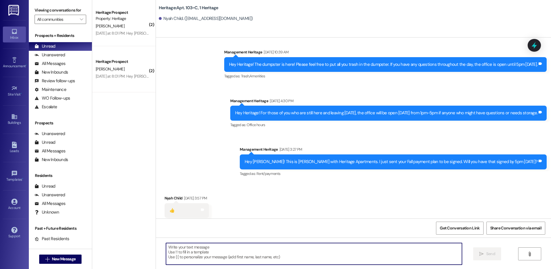
click at [195, 258] on textarea at bounding box center [314, 254] width 296 height 22
paste textarea "Hi ____! This is [PERSON_NAME] with Heritage Apartments. I just sent your ____ …"
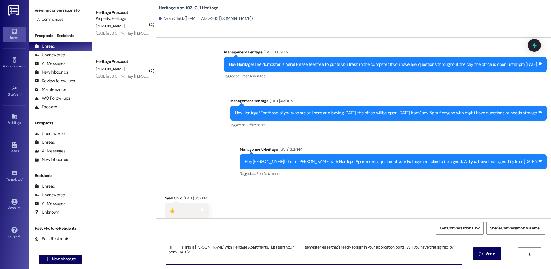
click at [174, 246] on textarea "Hi ____! This is [PERSON_NAME] with Heritage Apartments. I just sent your ____ …" at bounding box center [314, 254] width 296 height 22
click at [268, 248] on textarea "Hi [PERSON_NAME]! This is [PERSON_NAME] with Heritage Apartments. I just sent y…" at bounding box center [314, 254] width 296 height 22
click at [274, 246] on textarea "Hi [PERSON_NAME]! This is [PERSON_NAME] with Heritage Apartments. I just sent y…" at bounding box center [314, 254] width 296 height 22
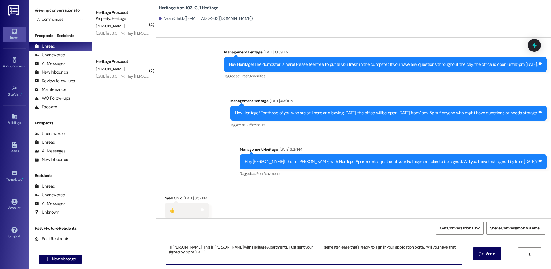
click at [274, 246] on textarea "Hi [PERSON_NAME]! This is [PERSON_NAME] with Heritage Apartments. I just sent y…" at bounding box center [314, 254] width 296 height 22
click at [166, 258] on textarea "Hi [PERSON_NAME]! This is [PERSON_NAME] with Heritage Apartments. I just sent y…" at bounding box center [314, 254] width 296 height 22
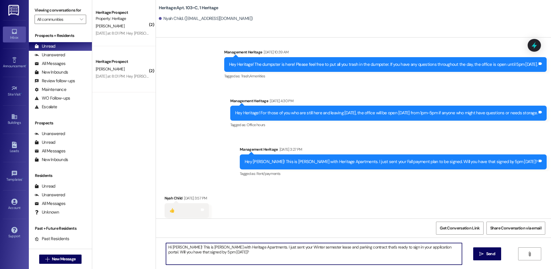
click at [181, 250] on textarea "Hi [PERSON_NAME]! This is [PERSON_NAME] with Heritage Apartments. I just sent y…" at bounding box center [314, 254] width 296 height 22
click at [182, 251] on textarea "Hi [PERSON_NAME]! This is [PERSON_NAME] with Heritage Apartments. I just sent y…" at bounding box center [314, 254] width 296 height 22
click at [185, 251] on textarea "Hi [PERSON_NAME]! This is [PERSON_NAME] with Heritage Apartments. I just sent y…" at bounding box center [314, 254] width 296 height 22
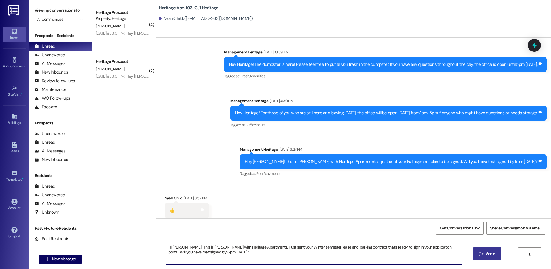
type textarea "Hi [PERSON_NAME]! This is [PERSON_NAME] with Heritage Apartments. I just sent y…"
click at [480, 255] on icon "" at bounding box center [482, 253] width 4 height 5
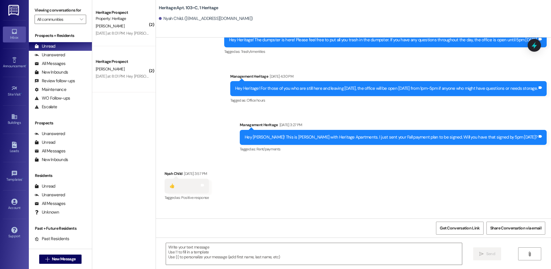
scroll to position [7953, 0]
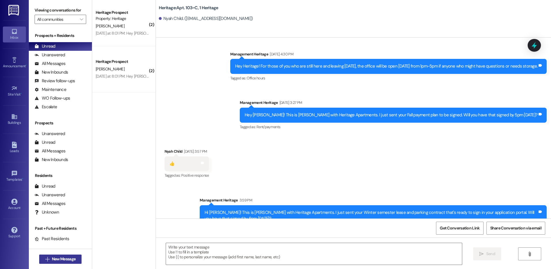
click at [52, 262] on button " New Message" at bounding box center [60, 258] width 43 height 9
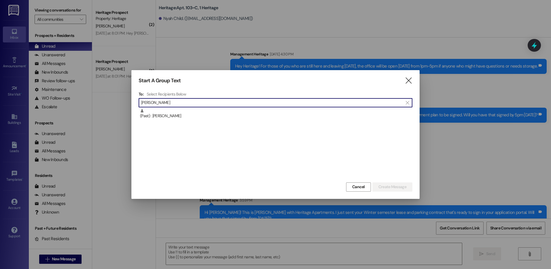
type input "[PERSON_NAME]"
click at [209, 113] on div "(Past) : [PERSON_NAME]" at bounding box center [276, 114] width 273 height 10
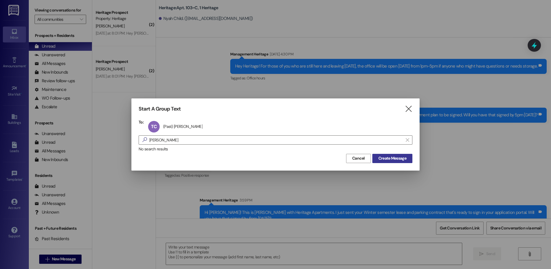
click at [406, 156] on span "Create Message" at bounding box center [393, 158] width 28 height 6
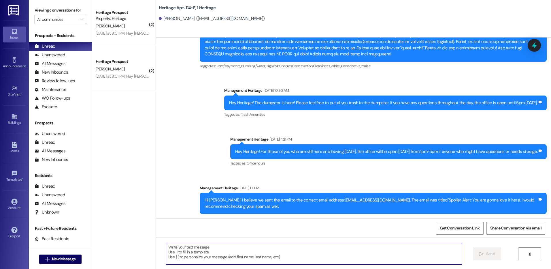
click at [200, 251] on textarea at bounding box center [314, 254] width 296 height 22
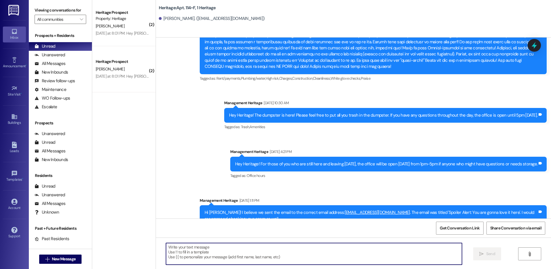
paste textarea "Hi [PERSON_NAME]! This is [PERSON_NAME] with Heritage Apartments. I just sent y…"
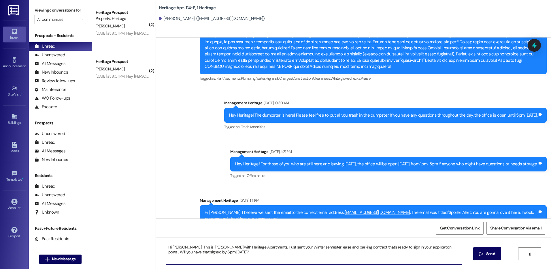
click at [173, 249] on textarea "Hi [PERSON_NAME]! This is [PERSON_NAME] with Heritage Apartments. I just sent y…" at bounding box center [314, 254] width 296 height 22
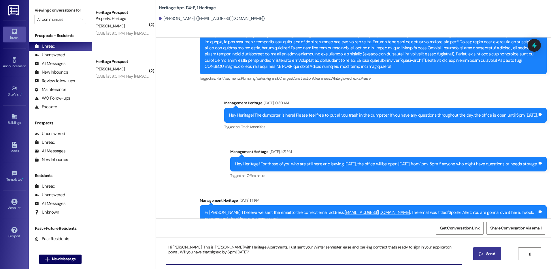
type textarea "Hi [PERSON_NAME]! This is [PERSON_NAME] with Heritage Apartments. I just sent y…"
click at [492, 252] on span "Send" at bounding box center [491, 254] width 9 height 6
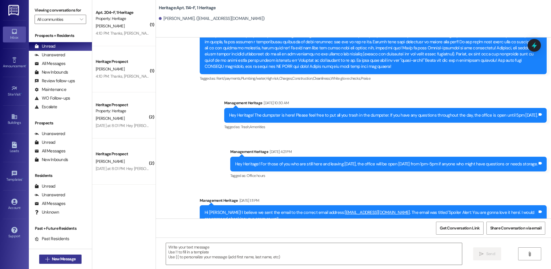
click at [71, 260] on span "New Message" at bounding box center [64, 259] width 24 height 6
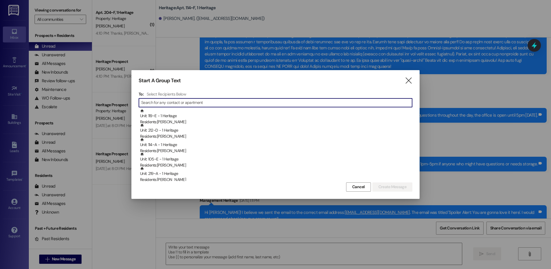
type input "l"
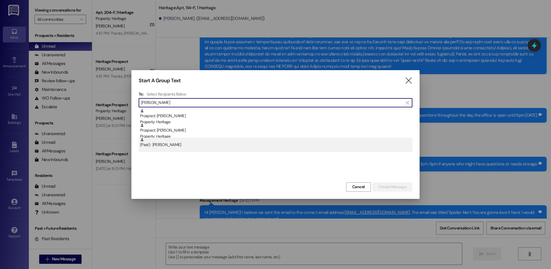
type input "clara ch"
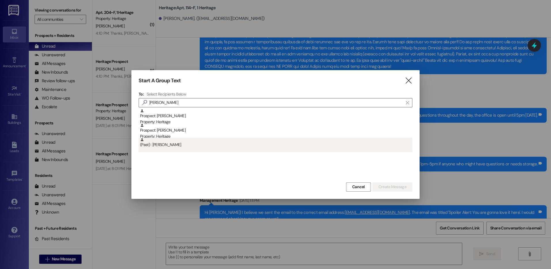
click at [181, 145] on div "(Past) : Clara Christensen" at bounding box center [276, 143] width 273 height 10
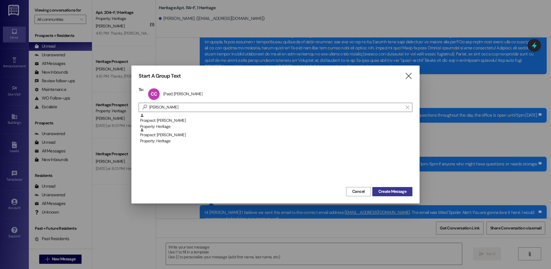
click at [382, 189] on span "Create Message" at bounding box center [393, 191] width 28 height 6
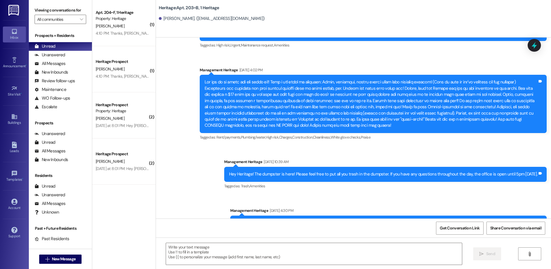
scroll to position [8850, 0]
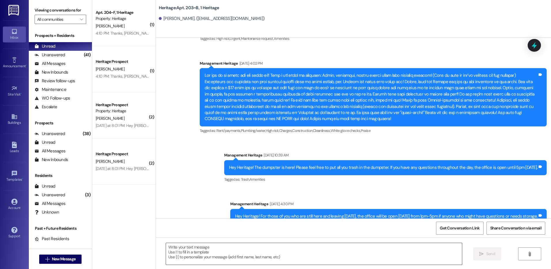
click at [194, 254] on textarea at bounding box center [314, 254] width 296 height 22
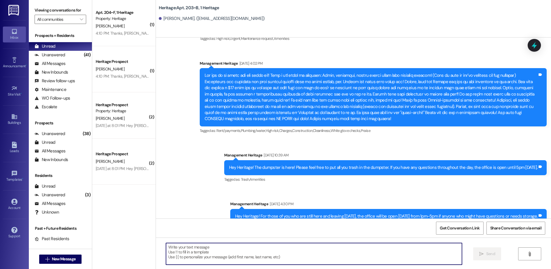
paste textarea "Hi Tyson! This is Paige with Heritage Apartments. I just sent your Winter semes…"
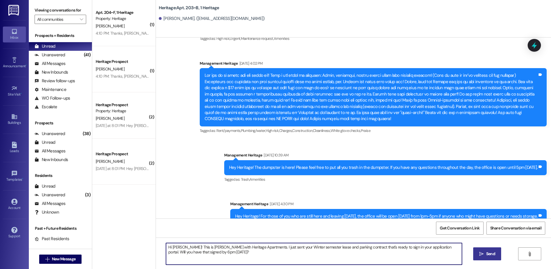
click at [174, 247] on textarea "Hi Tyson! This is Paige with Heritage Apartments. I just sent your Winter semes…" at bounding box center [314, 254] width 296 height 22
drag, startPoint x: 307, startPoint y: 248, endPoint x: 344, endPoint y: 248, distance: 36.6
click at [344, 248] on textarea "Hi Clara! This is Paige with Heritage Apartments. I just sent your Winter semes…" at bounding box center [314, 254] width 296 height 22
click at [311, 250] on textarea "Hi [PERSON_NAME]! This is [PERSON_NAME] with Heritage Apartments. I just sent y…" at bounding box center [314, 254] width 296 height 22
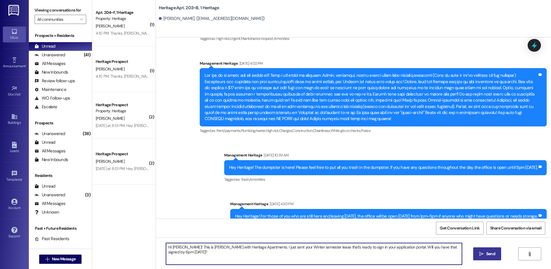
type textarea "Hi [PERSON_NAME]! This is [PERSON_NAME] with Heritage Apartments. I just sent y…"
drag, startPoint x: 487, startPoint y: 248, endPoint x: 470, endPoint y: 252, distance: 18.3
click at [487, 248] on button " Send" at bounding box center [488, 253] width 28 height 13
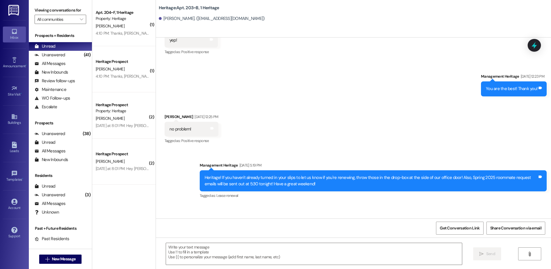
scroll to position [8015, 0]
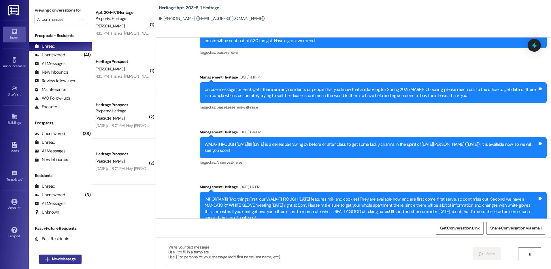
click at [69, 261] on span "New Message" at bounding box center [64, 259] width 24 height 6
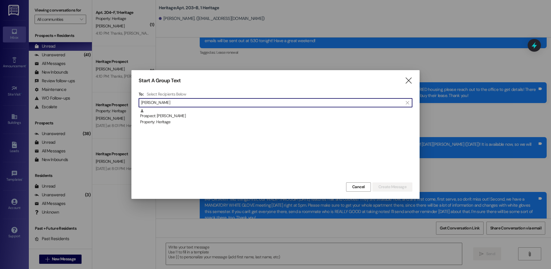
type input "isabella chur"
click at [256, 117] on div "Prospect: Isabella Church Property: Heritage" at bounding box center [276, 117] width 273 height 16
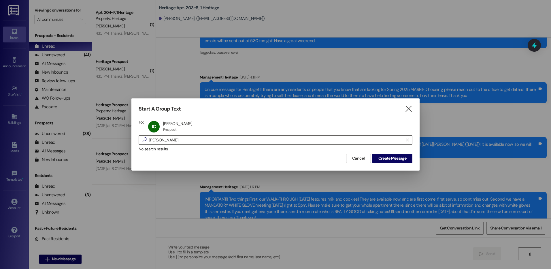
click at [387, 153] on div "Cancel Create Message" at bounding box center [276, 157] width 274 height 11
click at [387, 159] on span "Create Message" at bounding box center [393, 158] width 28 height 6
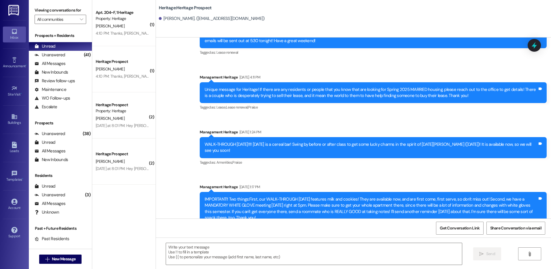
scroll to position [609, 0]
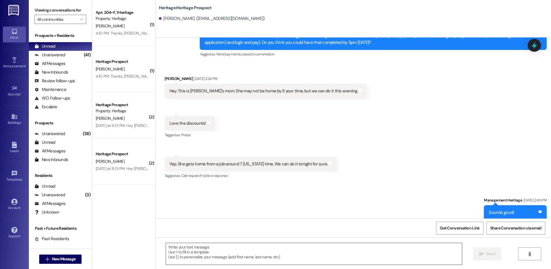
click at [196, 258] on textarea at bounding box center [314, 254] width 296 height 22
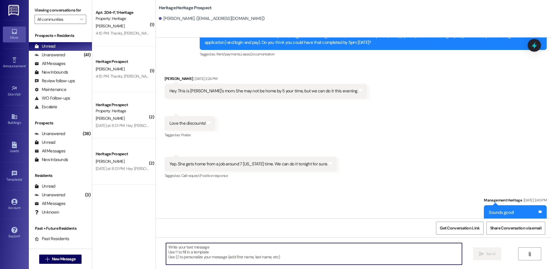
paste textarea "Hi Tyson! This is Paige with Heritage Apartments. I just sent your Winter semes…"
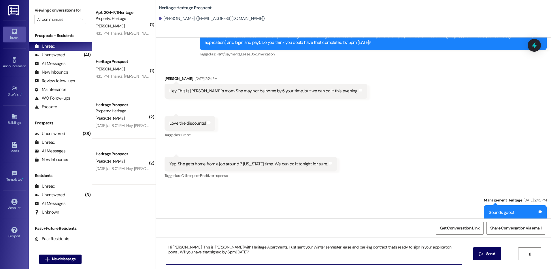
click at [174, 247] on textarea "Hi Tyson! This is Paige with Heritage Apartments. I just sent your Winter semes…" at bounding box center [314, 254] width 296 height 22
click at [174, 247] on textarea "Hi Isabella! This is Paige with Heritage Apartments. I just sent your Winter se…" at bounding box center [314, 254] width 296 height 22
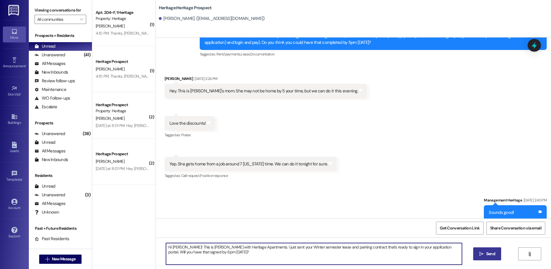
type textarea "Hi Isabella! This is Paige with Heritage Apartments. I just sent your Winter se…"
click at [488, 248] on button " Send" at bounding box center [488, 253] width 28 height 13
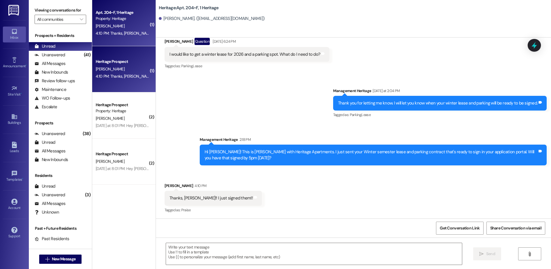
scroll to position [4892, 0]
click at [199, 246] on textarea at bounding box center [314, 254] width 296 height 22
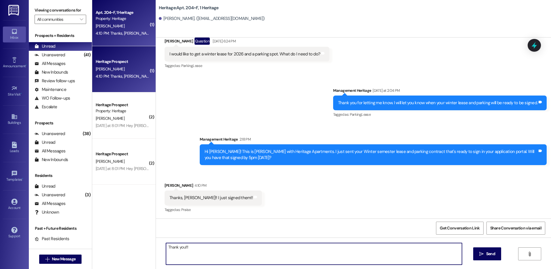
type textarea "Thank you!!!"
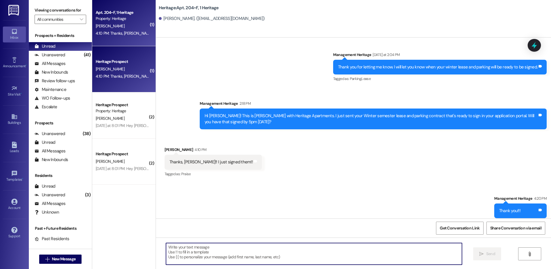
scroll to position [4932, 0]
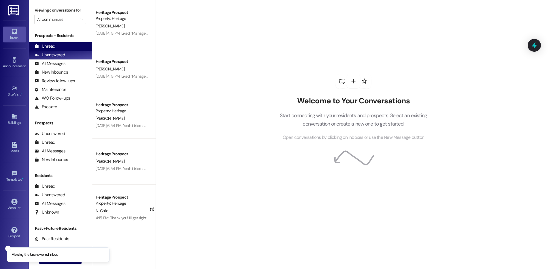
click at [50, 43] on div "Unread (0)" at bounding box center [60, 46] width 63 height 9
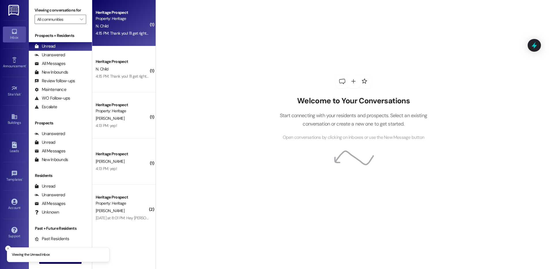
click at [127, 29] on div "N. Child" at bounding box center [122, 25] width 55 height 7
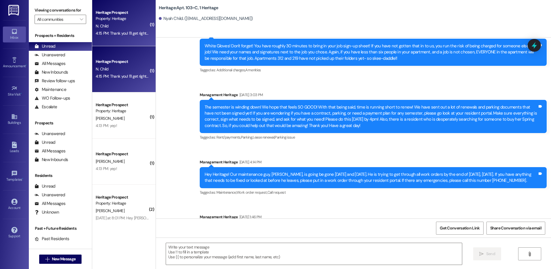
scroll to position [8010, 0]
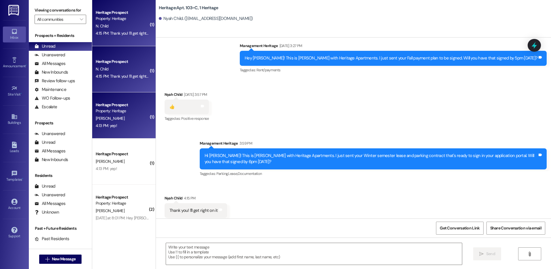
click at [118, 116] on div "[PERSON_NAME]" at bounding box center [122, 118] width 55 height 7
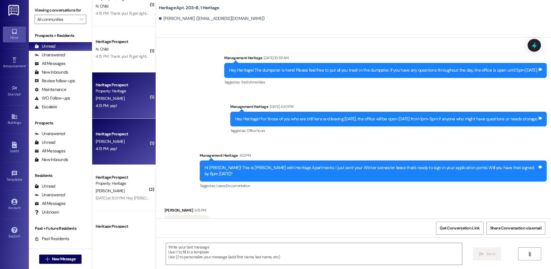
scroll to position [0, 0]
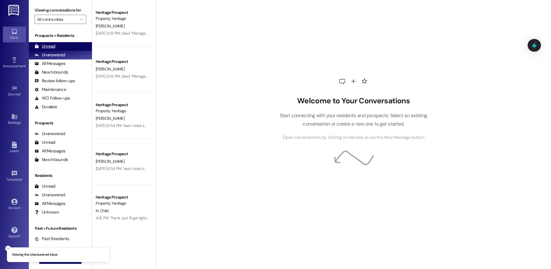
click at [59, 47] on div "Unread (0)" at bounding box center [60, 46] width 63 height 9
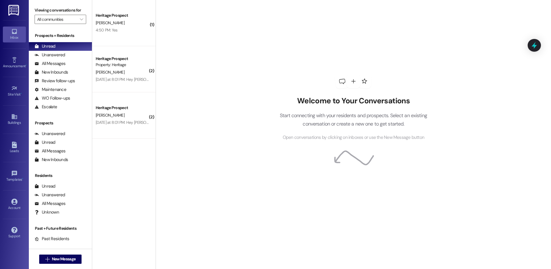
click at [112, 33] on div "4:50 PM: Yes 4:50 PM: Yes" at bounding box center [122, 30] width 55 height 7
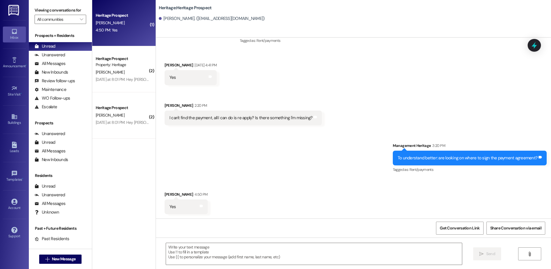
scroll to position [735, 0]
click at [237, 260] on textarea at bounding box center [314, 254] width 296 height 22
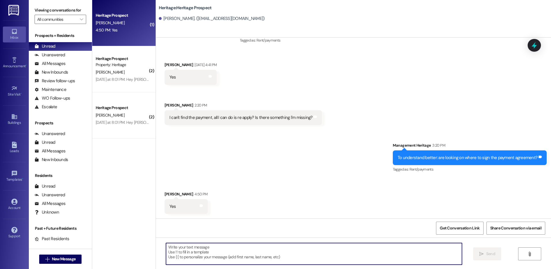
click at [181, 258] on textarea at bounding box center [314, 254] width 296 height 22
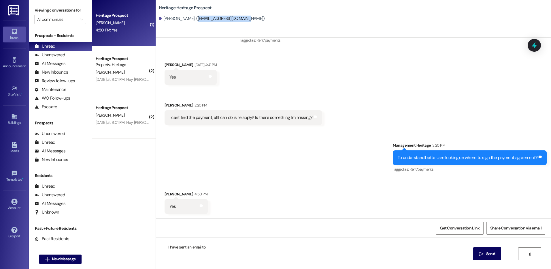
drag, startPoint x: 188, startPoint y: 17, endPoint x: 260, endPoint y: 17, distance: 71.5
click at [260, 17] on div "[PERSON_NAME]. ([EMAIL_ADDRESS][DOMAIN_NAME])" at bounding box center [355, 19] width 393 height 12
copy div "[EMAIL_ADDRESS][DOMAIN_NAME])"
click at [232, 248] on textarea "I have sent an email to" at bounding box center [314, 254] width 296 height 22
paste textarea "[EMAIL_ADDRESS][DOMAIN_NAME])"
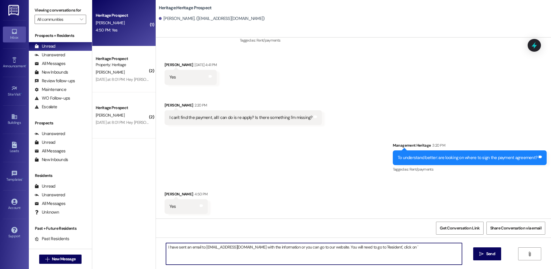
click at [402, 245] on textarea "I have sent an email to [EMAIL_ADDRESS][DOMAIN_NAME] with the information or yo…" at bounding box center [314, 254] width 296 height 22
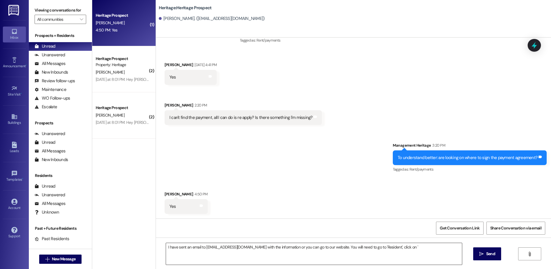
click at [407, 254] on textarea "I have sent an email to [EMAIL_ADDRESS][DOMAIN_NAME] with the information or yo…" at bounding box center [314, 254] width 296 height 22
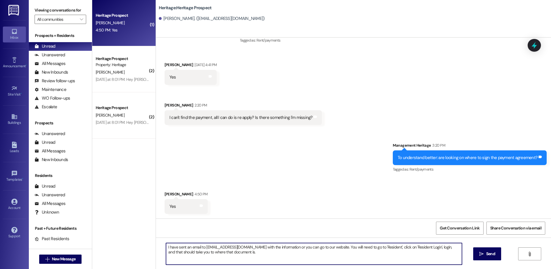
click at [236, 249] on textarea "I have sent an email to [EMAIL_ADDRESS][DOMAIN_NAME] with the information or yo…" at bounding box center [314, 254] width 296 height 22
click at [302, 259] on textarea "I have sent an email to [EMAIL_ADDRESS][DOMAIN_NAME] with the information or yo…" at bounding box center [314, 254] width 296 height 22
type textarea "I have sent an email to [EMAIL_ADDRESS][DOMAIN_NAME] with the information or yo…"
click at [497, 258] on button " Send" at bounding box center [488, 253] width 28 height 13
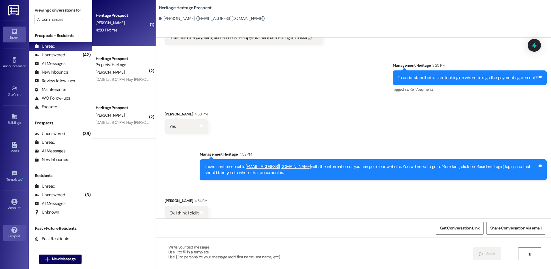
scroll to position [821, 0]
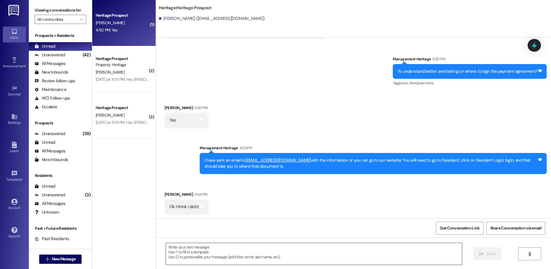
click at [204, 259] on textarea at bounding box center [314, 254] width 296 height 22
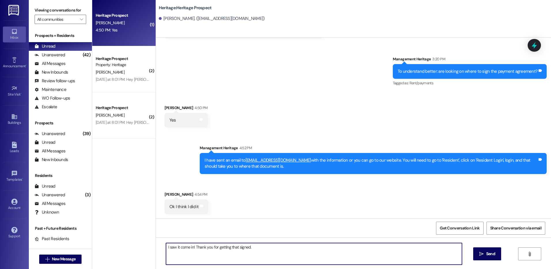
type textarea "I saw it come in! Thank you for getting that signed."
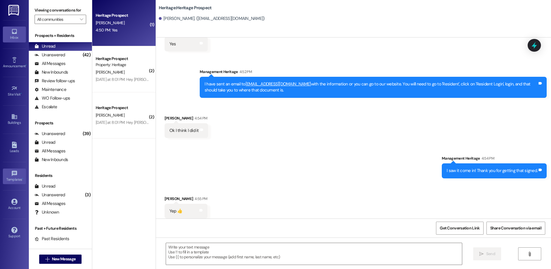
scroll to position [901, 0]
